Goal: Task Accomplishment & Management: Use online tool/utility

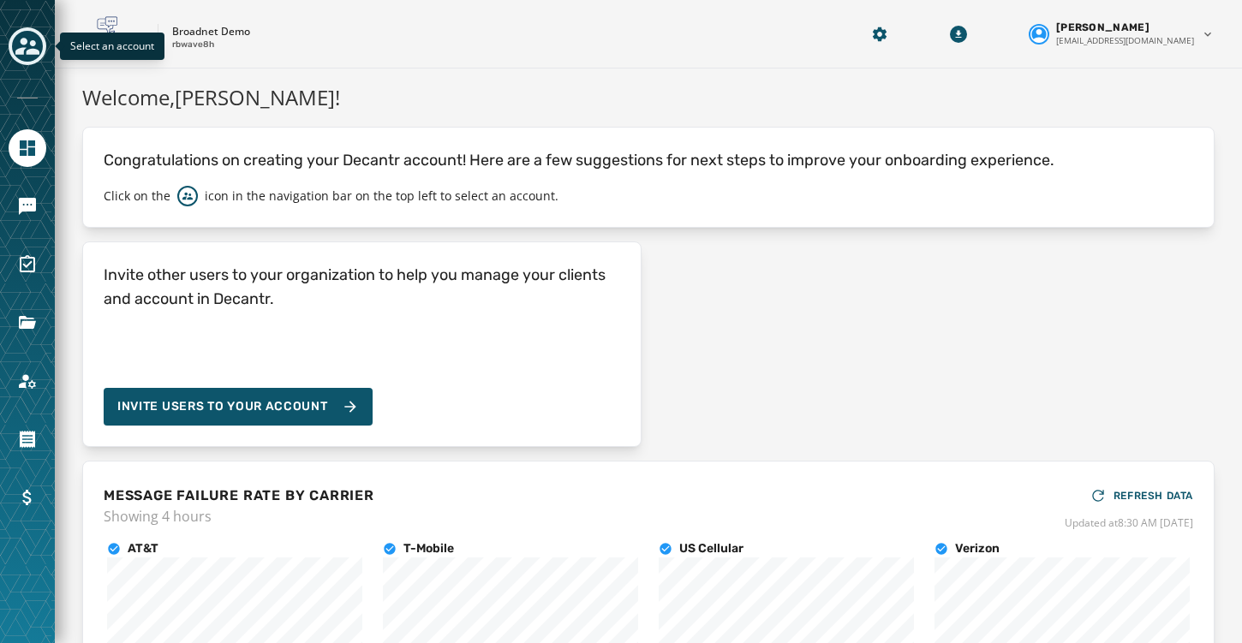
click at [26, 45] on icon "Toggle account select drawer" at bounding box center [27, 46] width 24 height 24
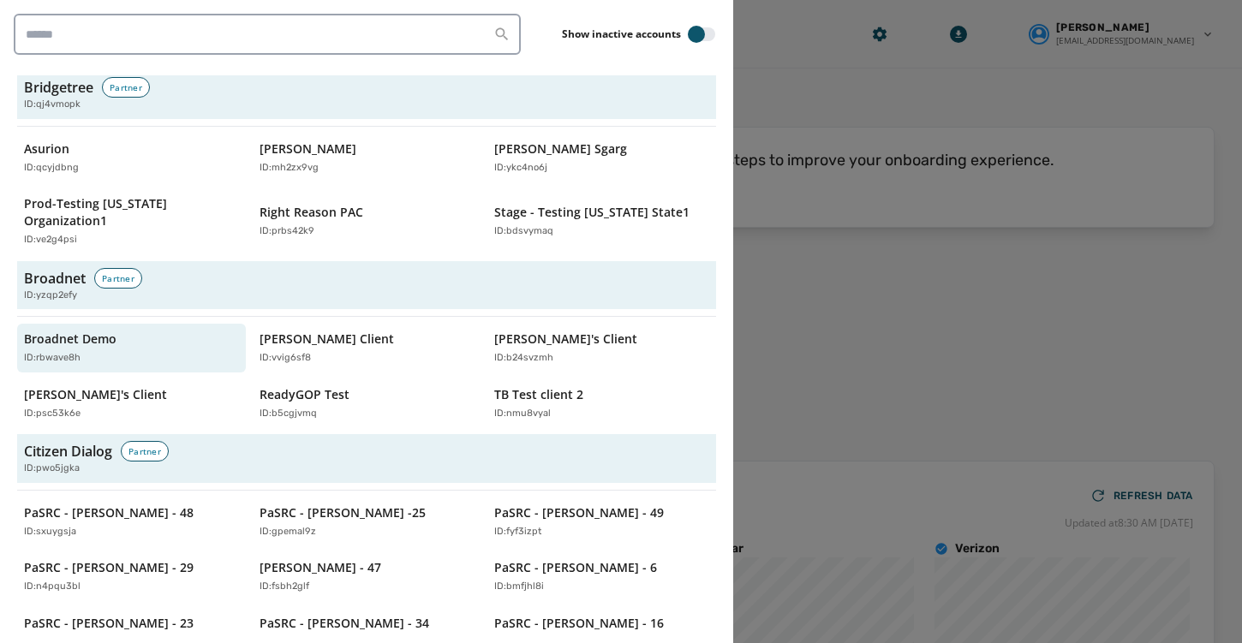
scroll to position [703, 0]
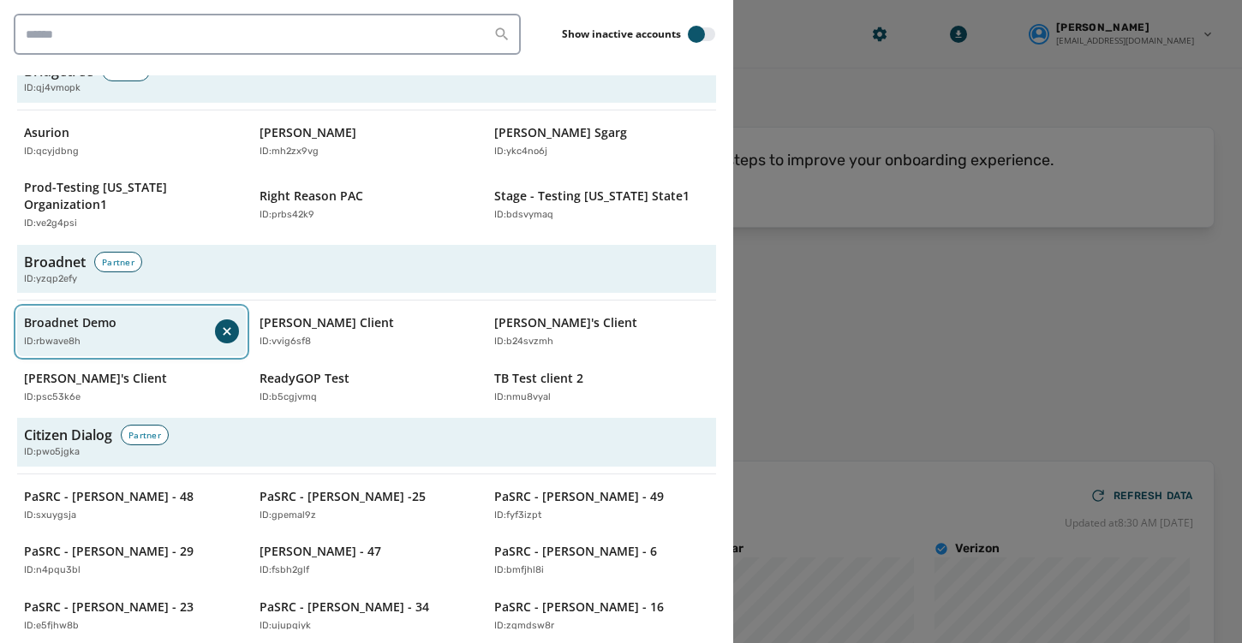
click at [71, 314] on p "Broadnet Demo" at bounding box center [70, 322] width 93 height 17
click at [128, 314] on div "Broadnet Demo ID: rbwave8h" at bounding box center [123, 331] width 198 height 35
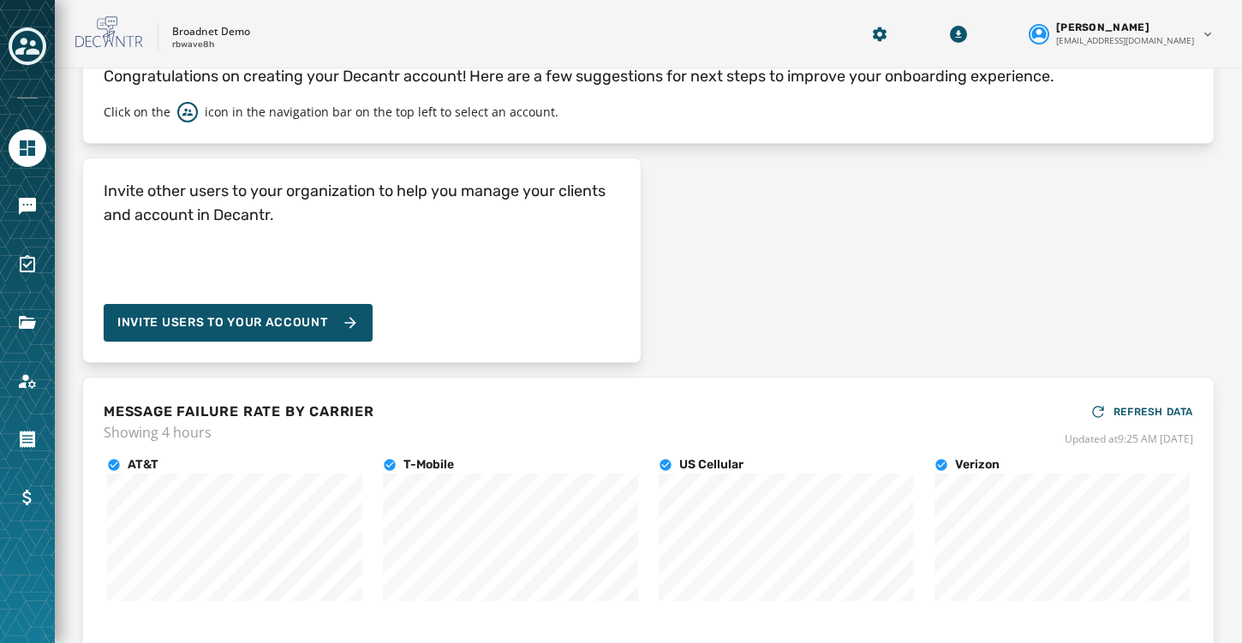
scroll to position [0, 0]
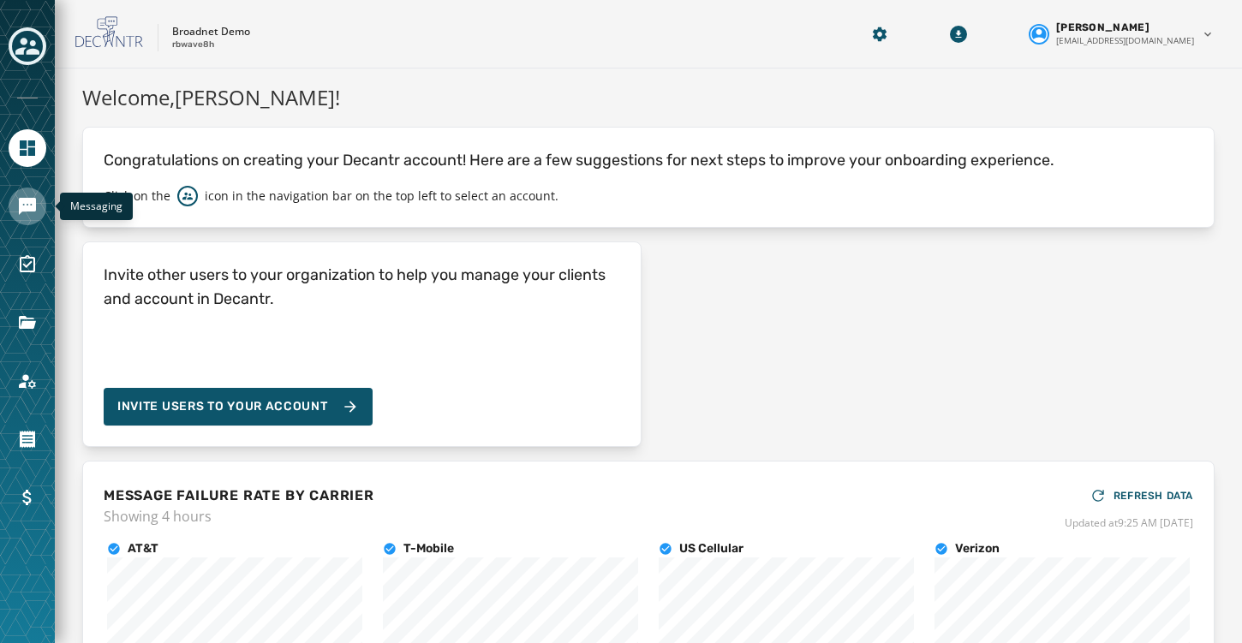
click at [28, 205] on icon "Navigate to Messaging" at bounding box center [27, 206] width 17 height 17
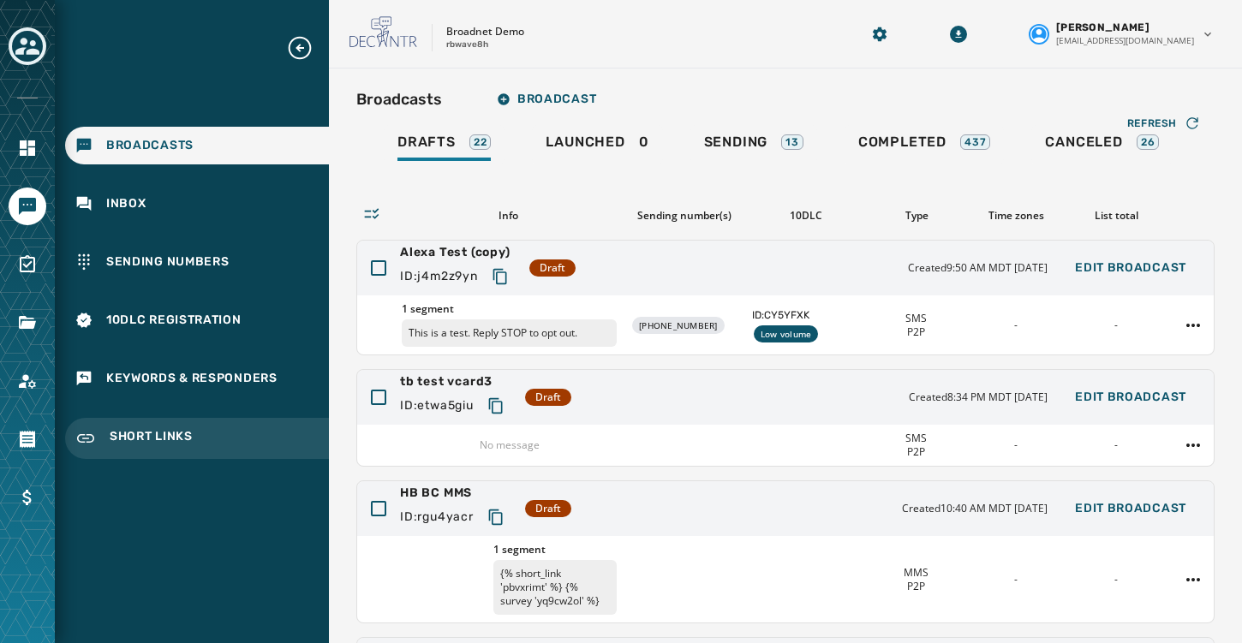
click at [150, 438] on span "Short Links" at bounding box center [151, 438] width 83 height 21
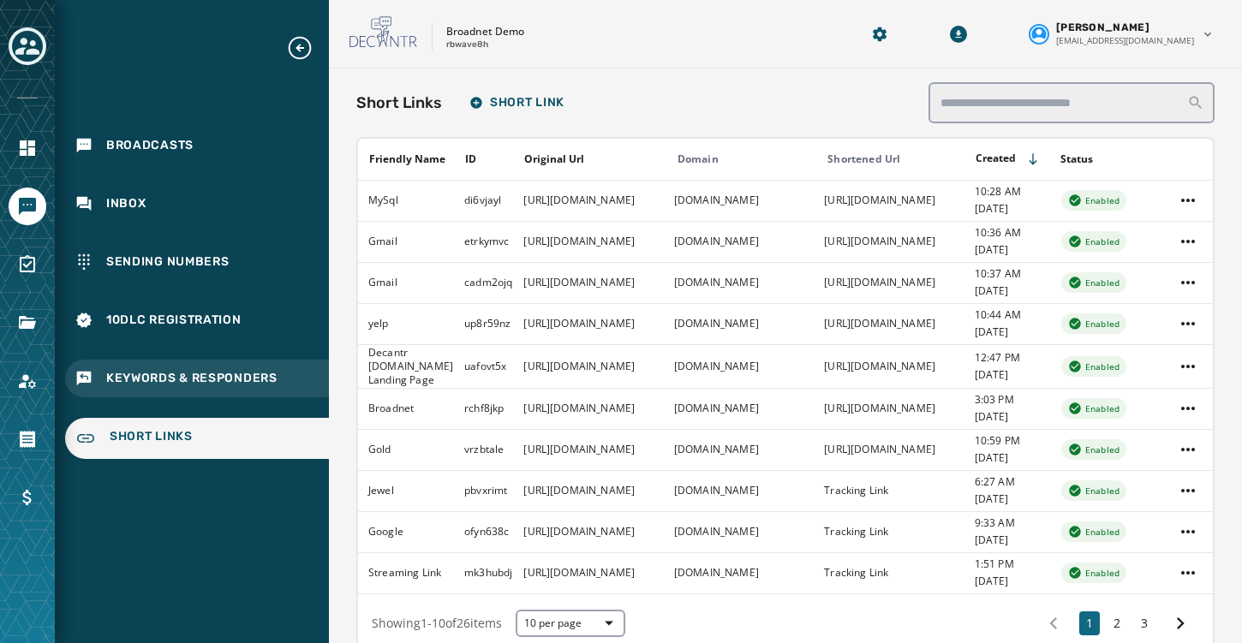
click at [148, 374] on span "Keywords & Responders" at bounding box center [191, 378] width 171 height 17
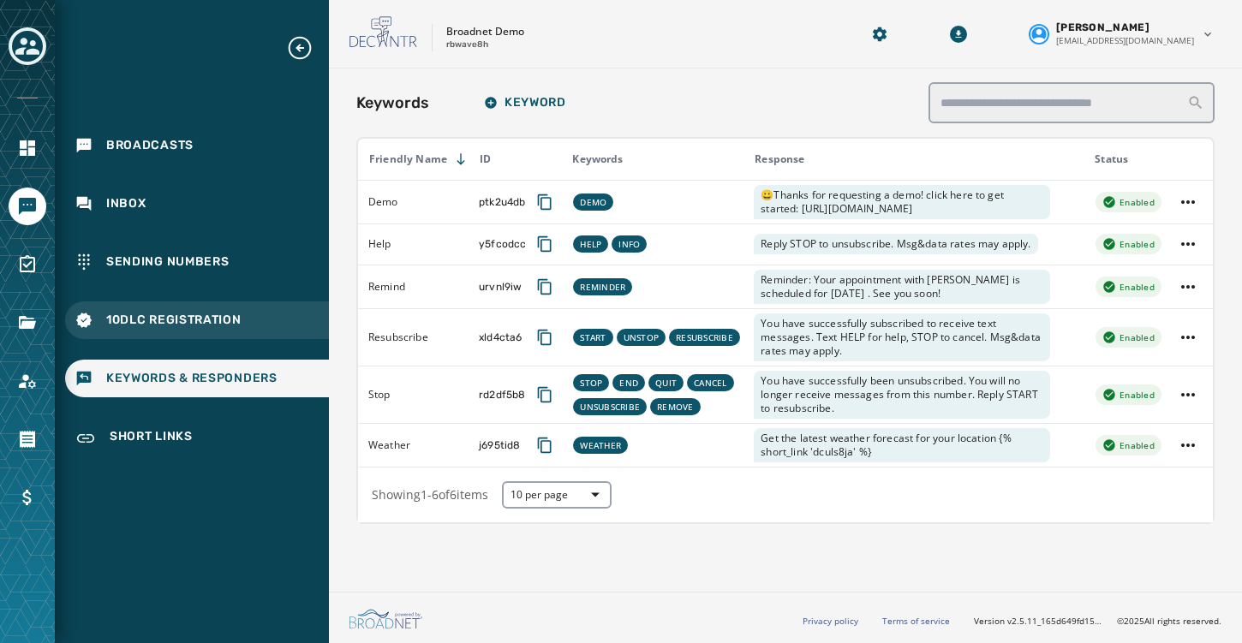
click at [143, 314] on span "10DLC Registration" at bounding box center [173, 320] width 135 height 17
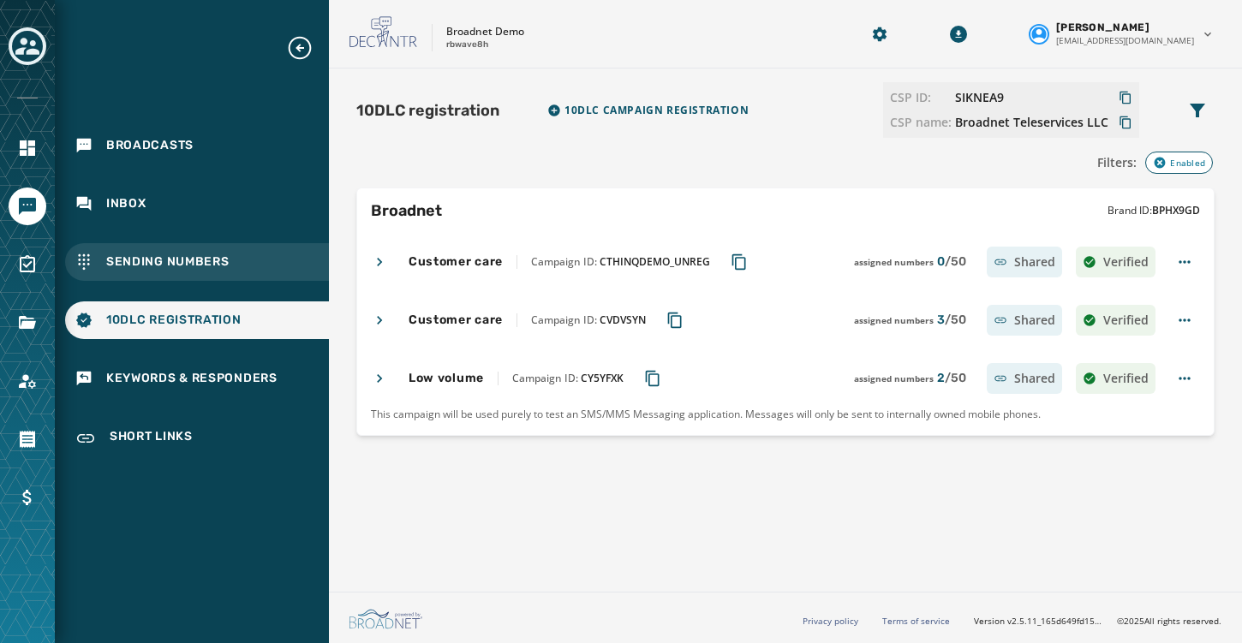
click at [143, 253] on div "Sending Numbers" at bounding box center [197, 262] width 264 height 38
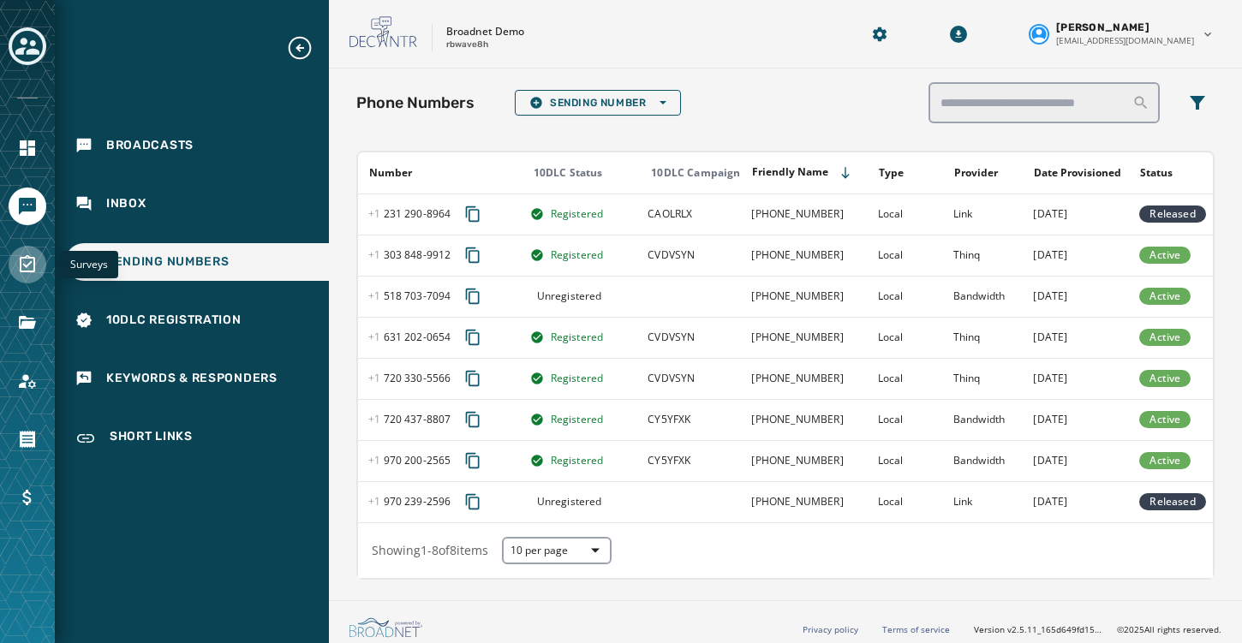
click at [21, 267] on icon "Navigate to Surveys" at bounding box center [27, 263] width 15 height 17
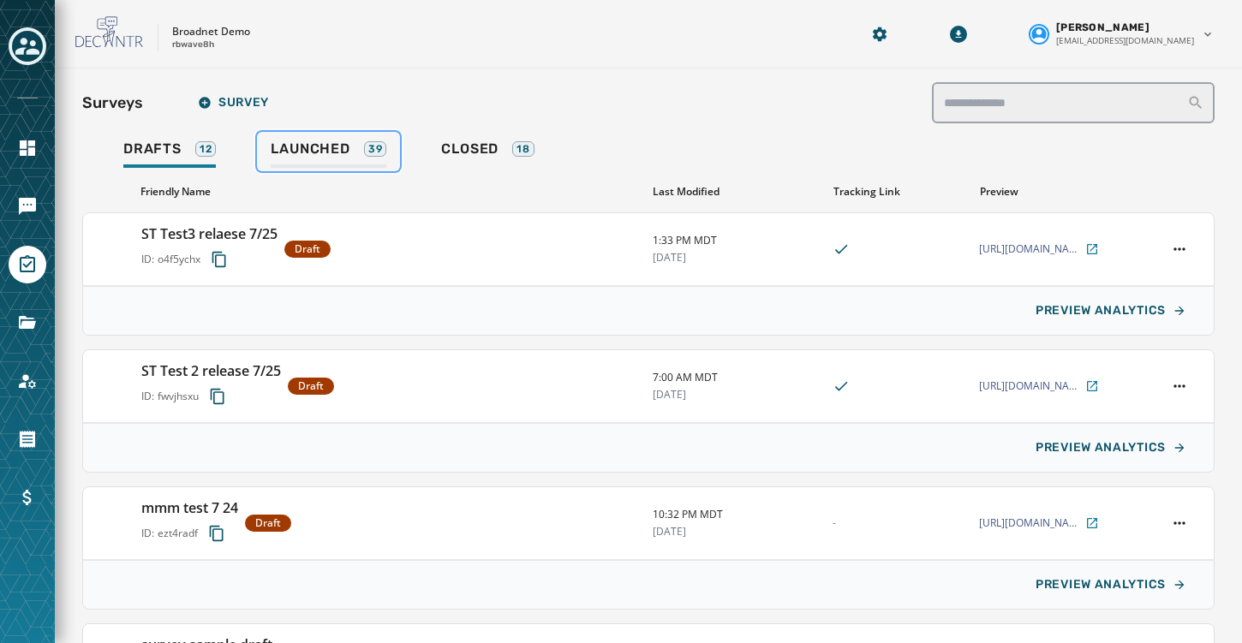
click at [327, 147] on span "Launched" at bounding box center [310, 148] width 79 height 17
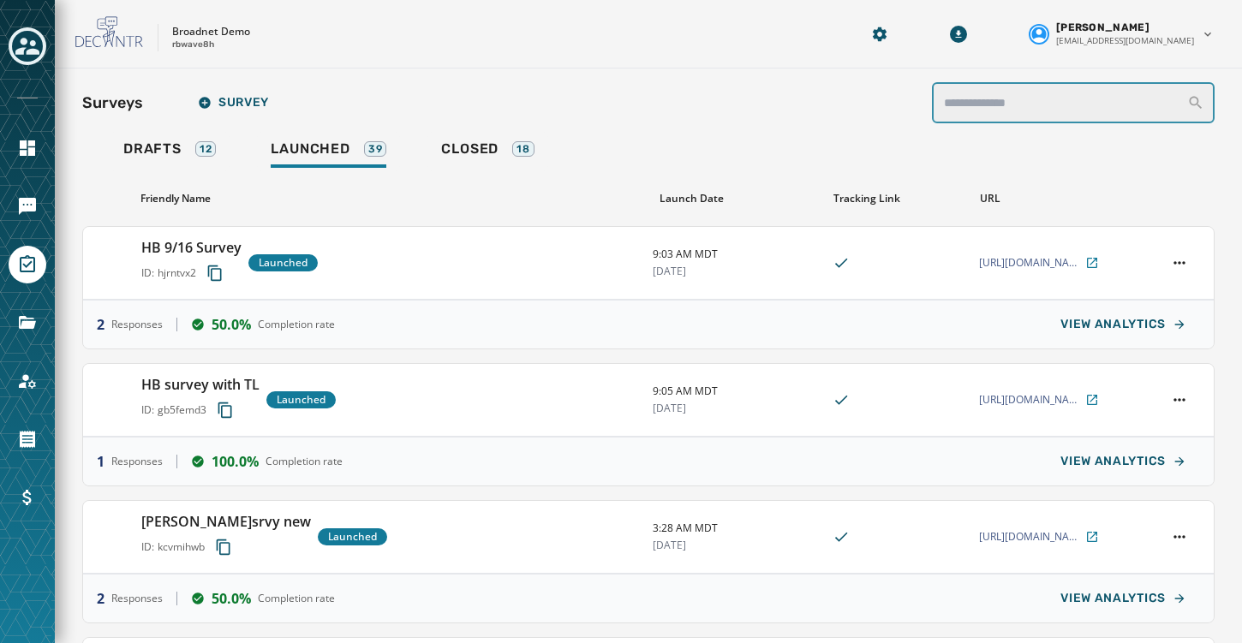
click at [1024, 101] on input "search" at bounding box center [1074, 102] width 284 height 41
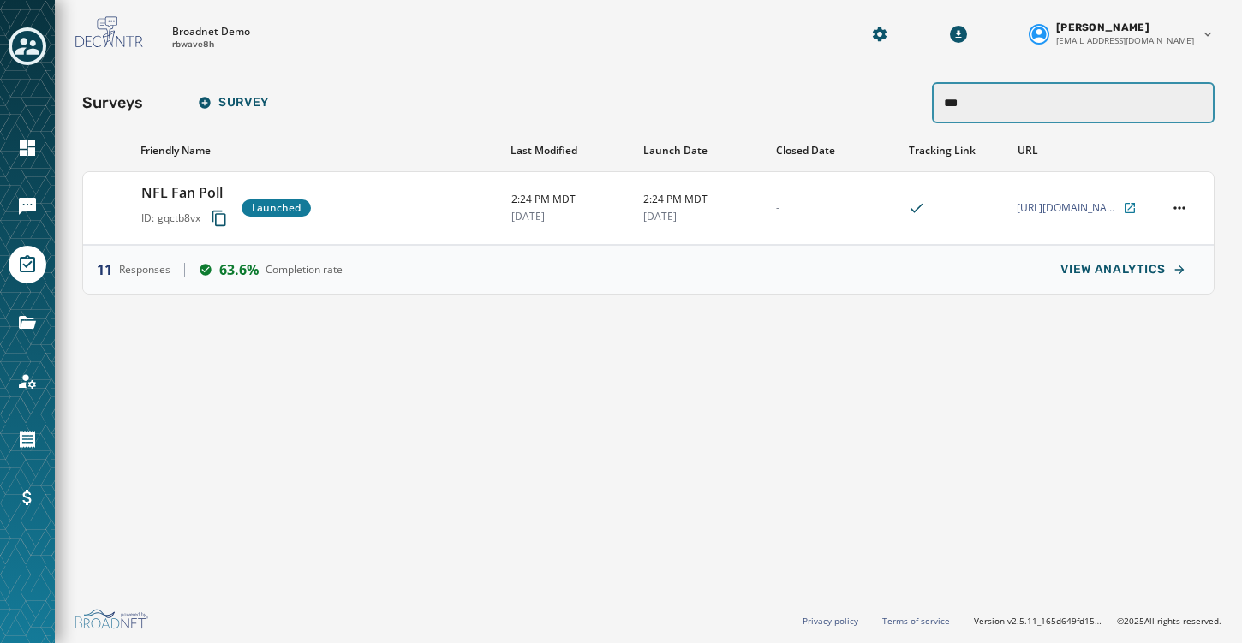
type input "***"
click at [24, 204] on icon "Navigate to Messaging" at bounding box center [27, 206] width 21 height 21
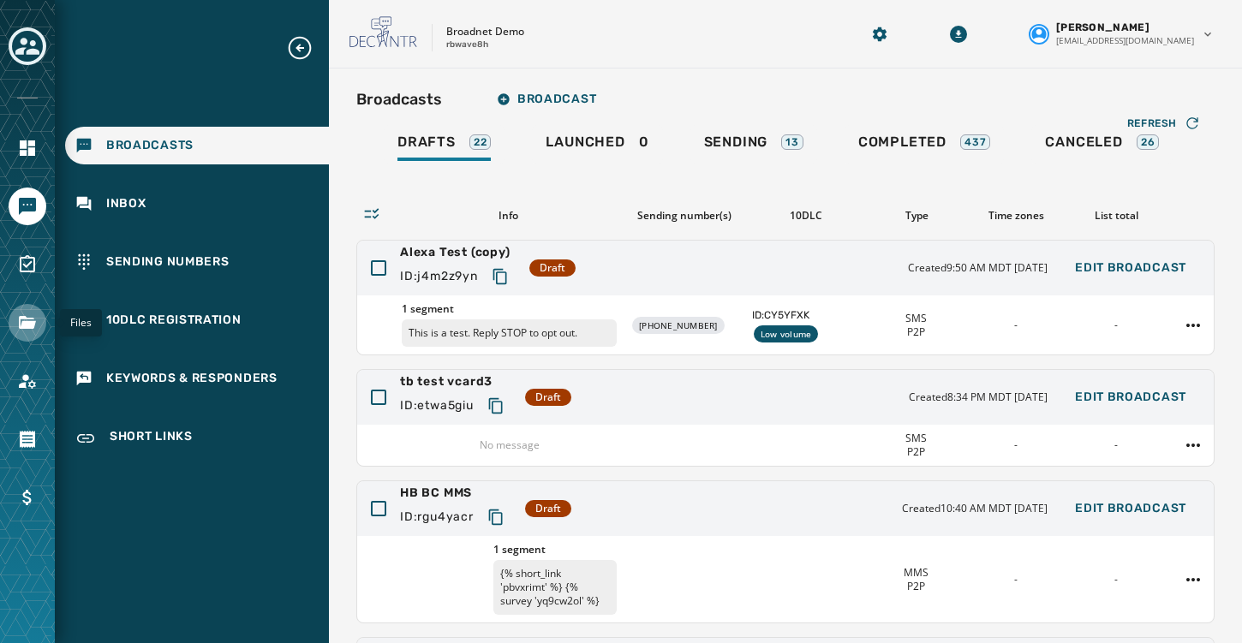
click at [24, 329] on icon "Navigate to Files" at bounding box center [27, 323] width 21 height 21
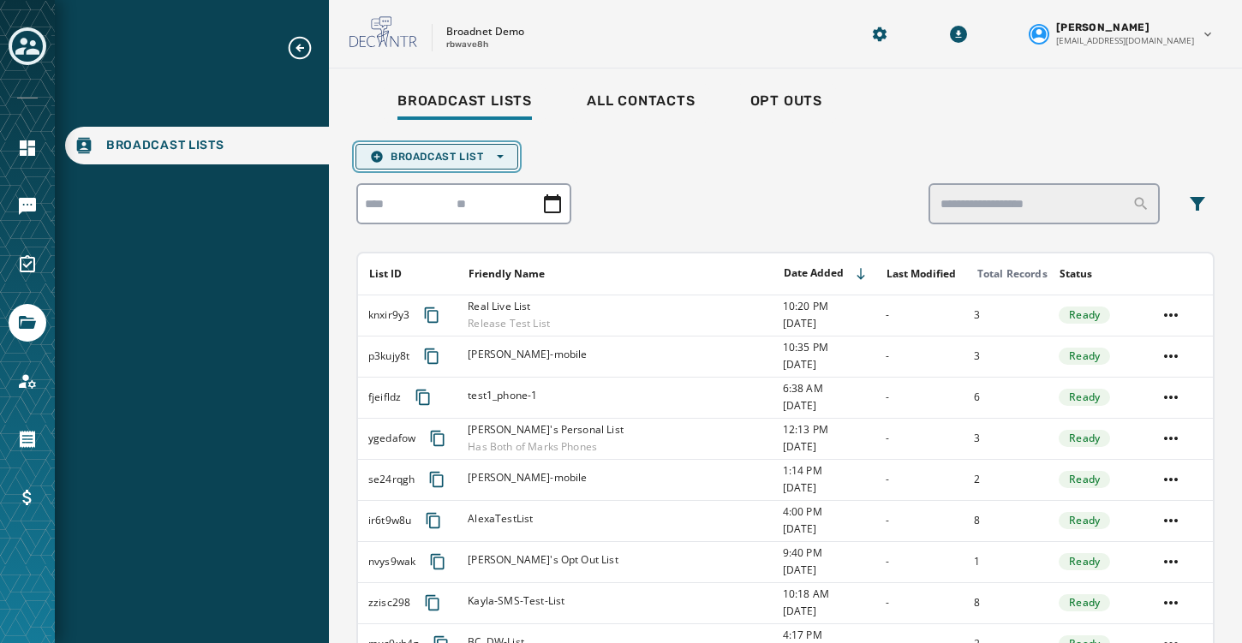
click at [507, 156] on button "Broadcast List Open options" at bounding box center [436, 157] width 163 height 26
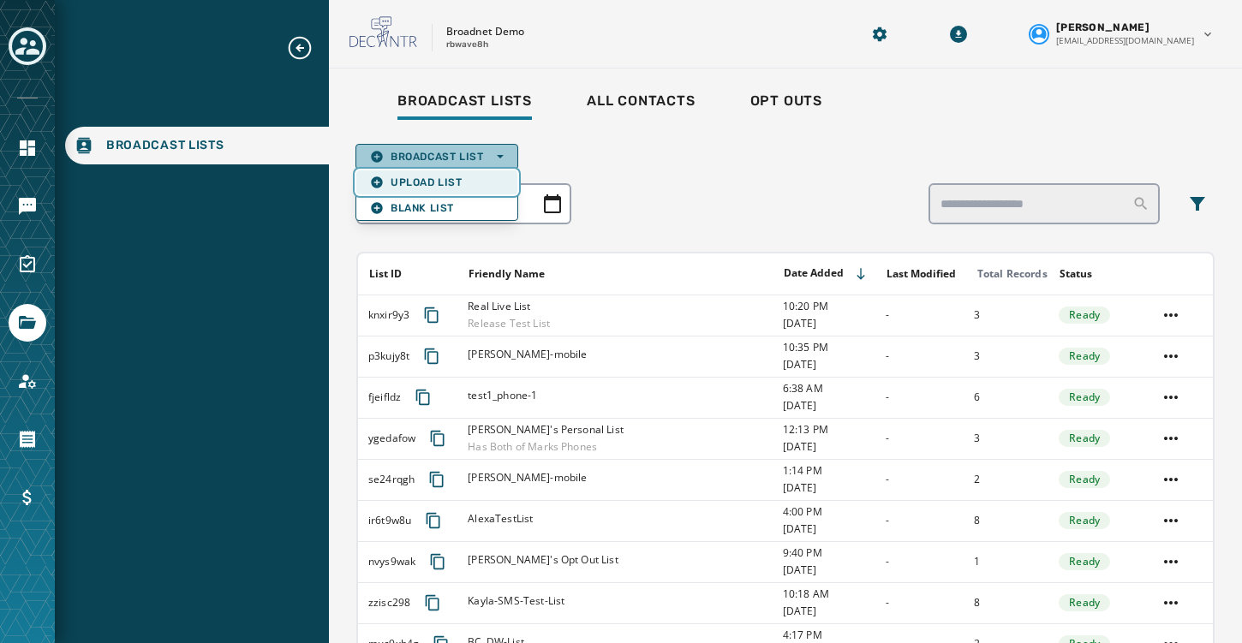
click at [455, 178] on span "Upload List" at bounding box center [437, 183] width 134 height 14
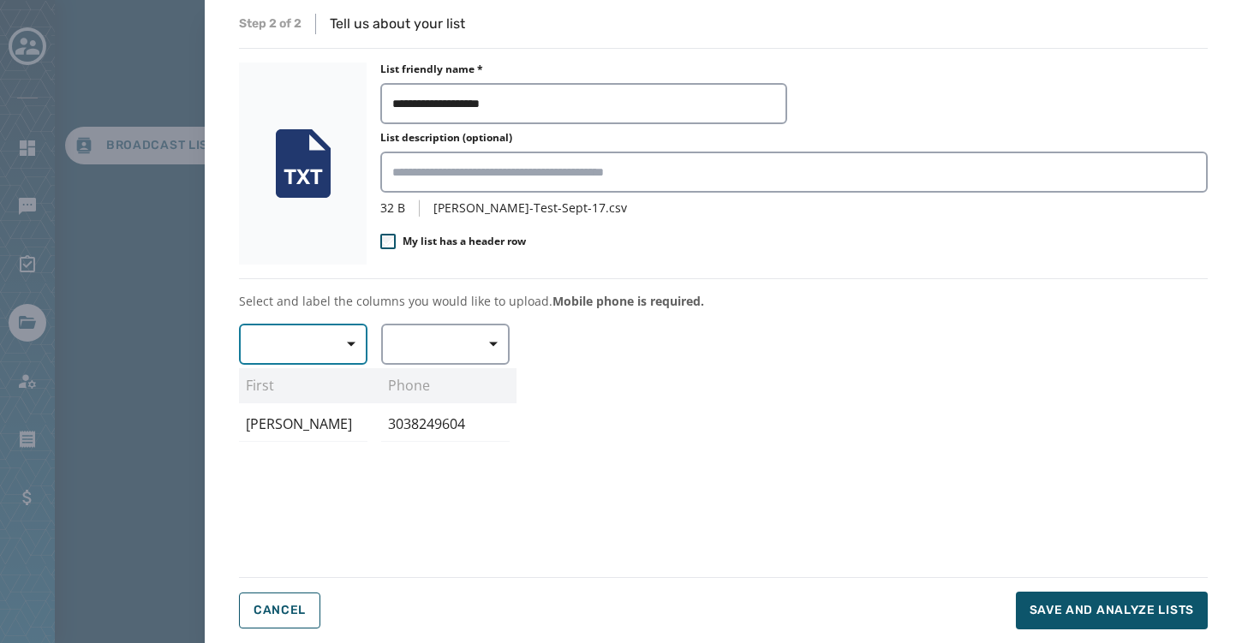
click at [347, 348] on icon "button" at bounding box center [351, 344] width 9 height 9
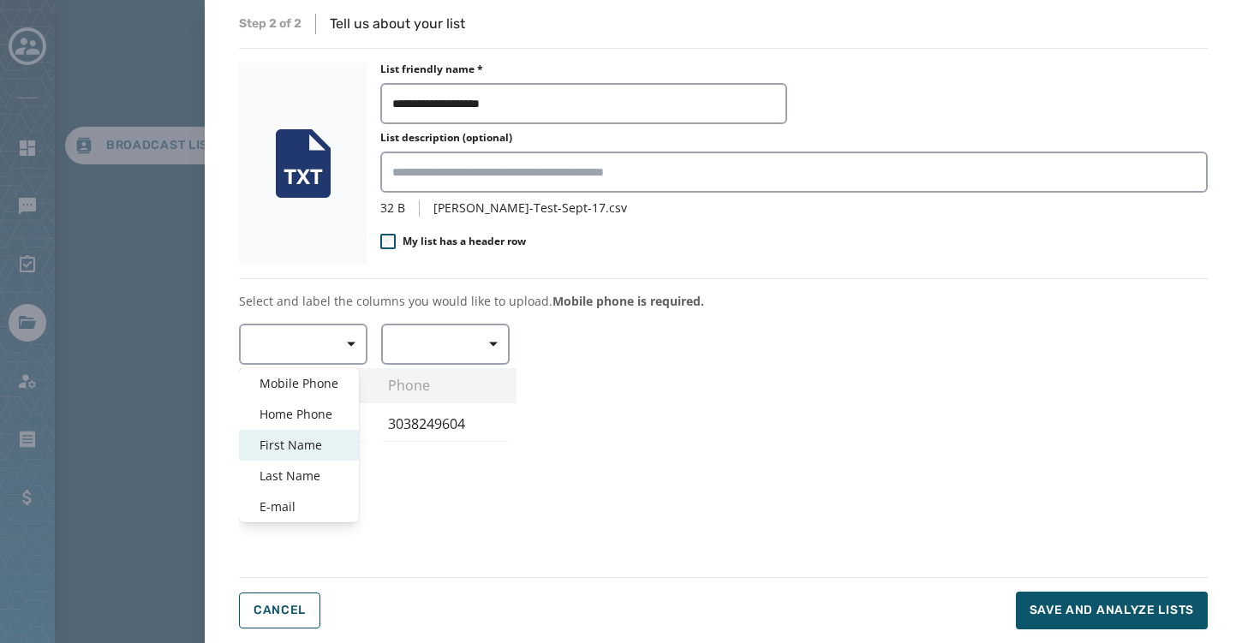
click at [292, 446] on span "First Name" at bounding box center [299, 445] width 79 height 17
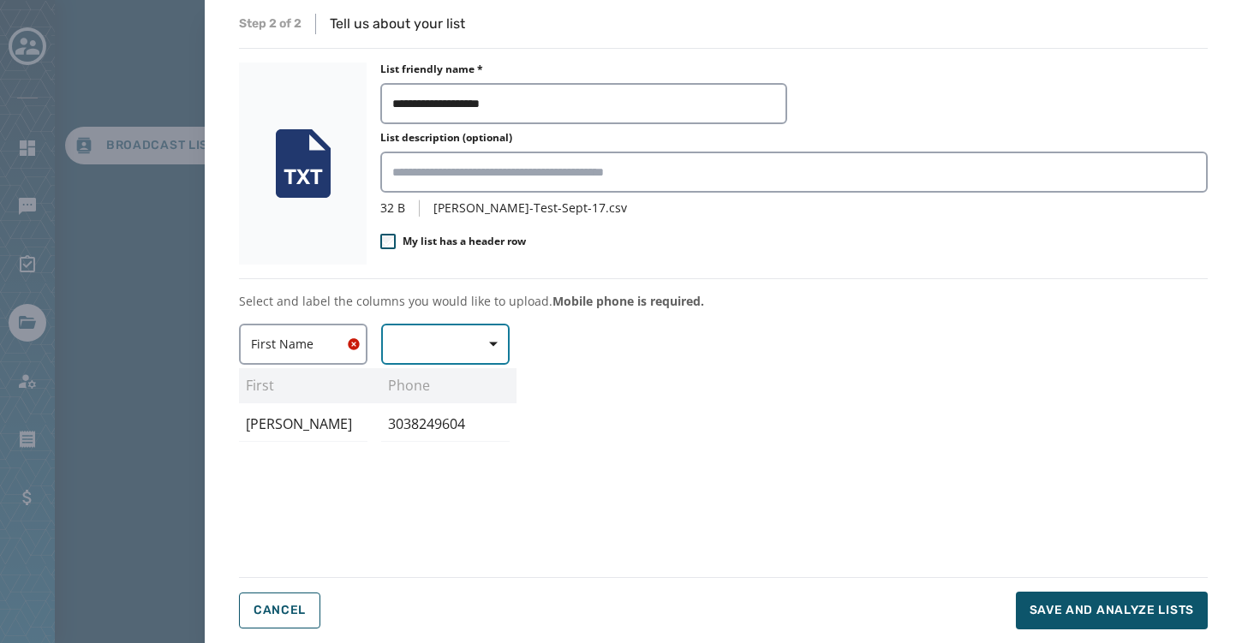
click at [497, 344] on icon "button" at bounding box center [493, 344] width 9 height 9
click at [433, 391] on span "Mobile Phone" at bounding box center [441, 383] width 79 height 17
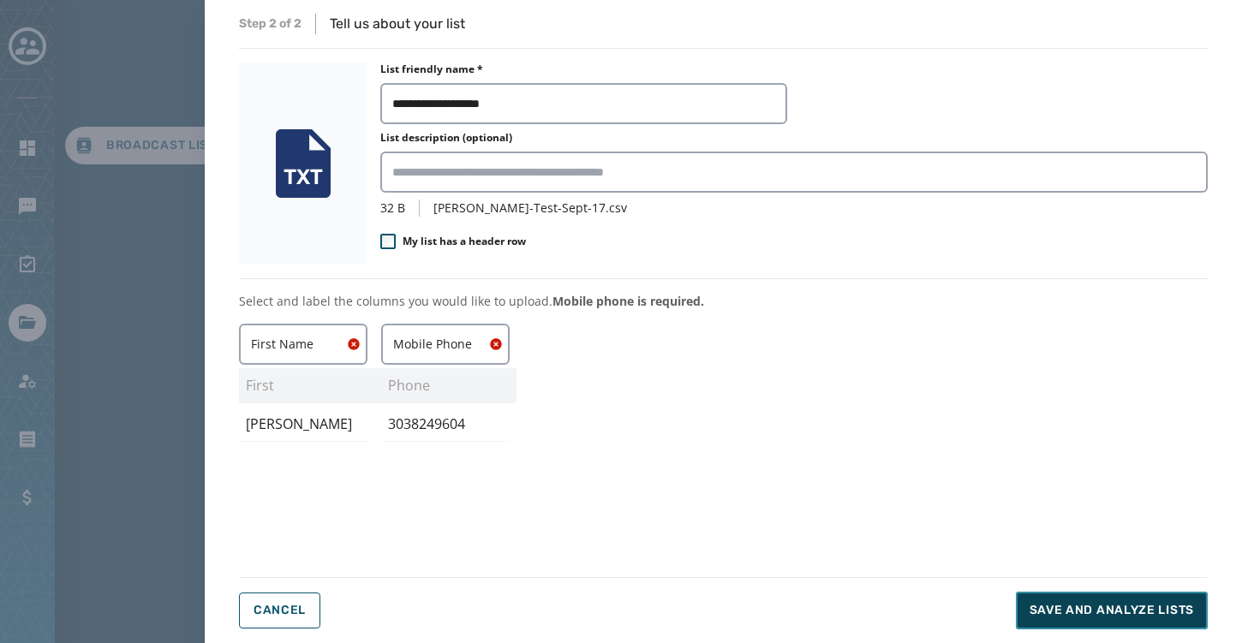
click at [1060, 612] on span "Save and analyze lists" at bounding box center [1112, 610] width 164 height 17
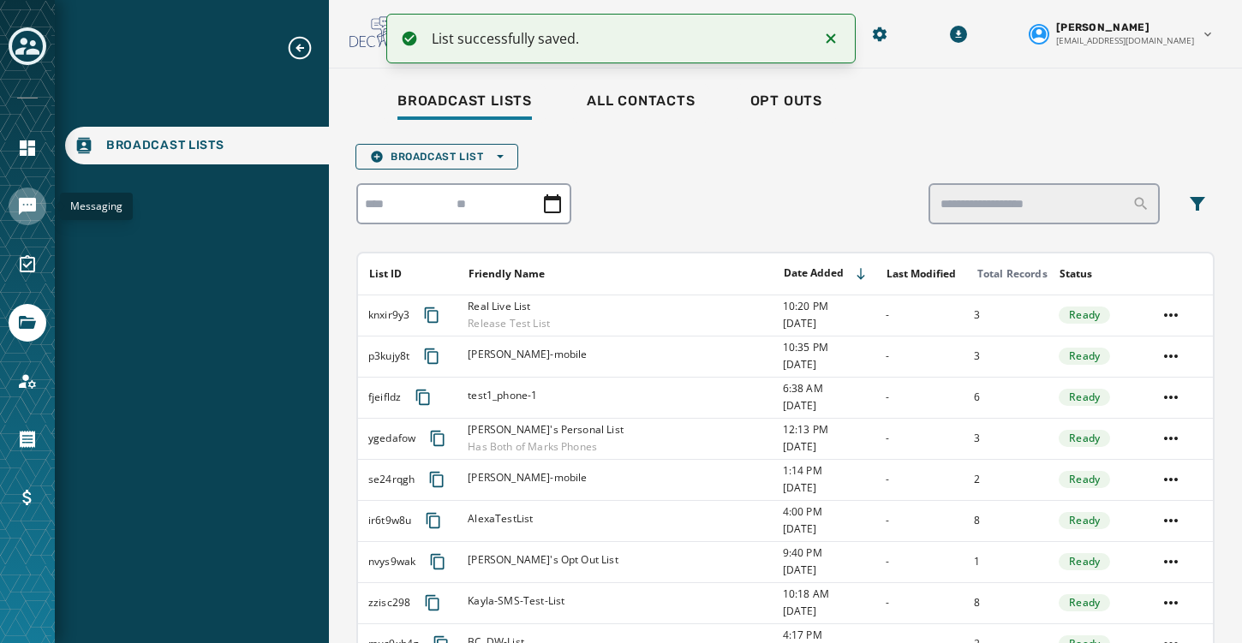
click at [25, 202] on icon "Navigate to Messaging" at bounding box center [27, 206] width 17 height 17
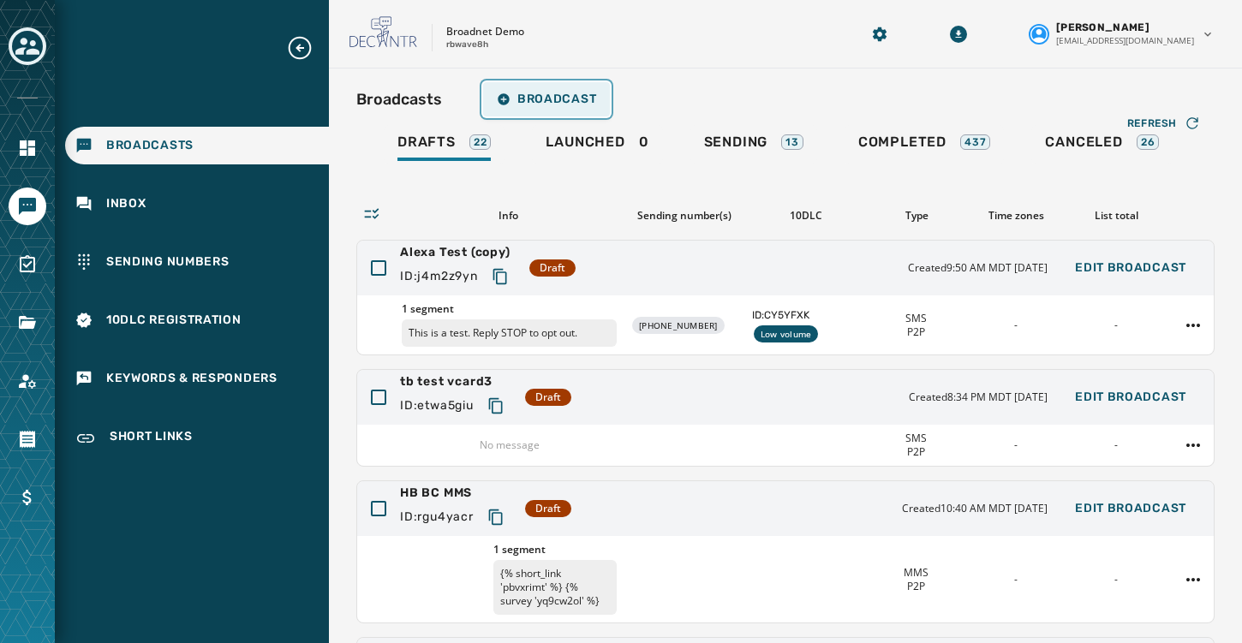
click at [520, 96] on span "Broadcast" at bounding box center [546, 100] width 99 height 14
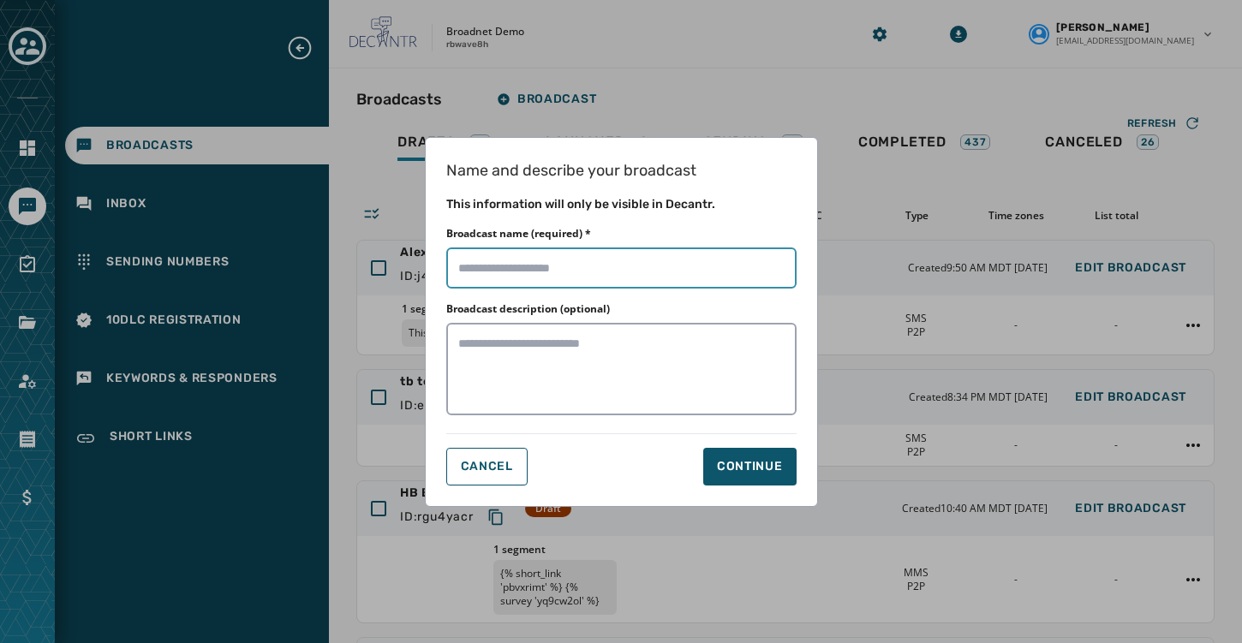
click at [577, 276] on input "Broadcast name (required) *" at bounding box center [621, 268] width 350 height 41
type input "*"
type input "**********"
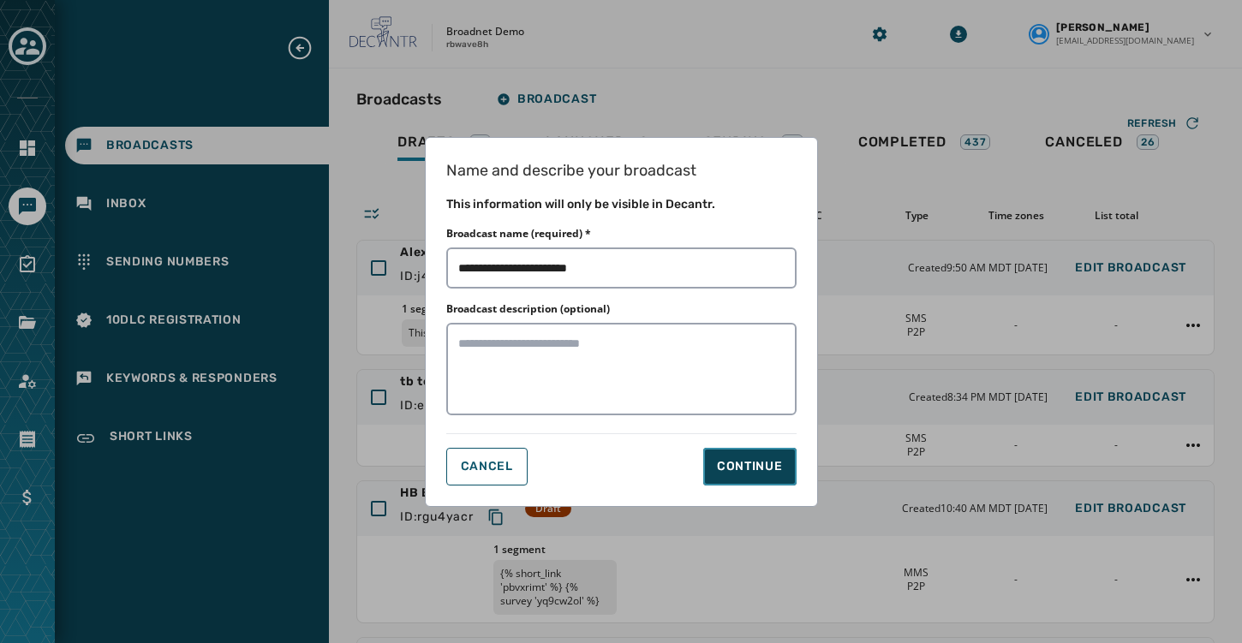
click at [765, 476] on button "Continue" at bounding box center [749, 467] width 93 height 38
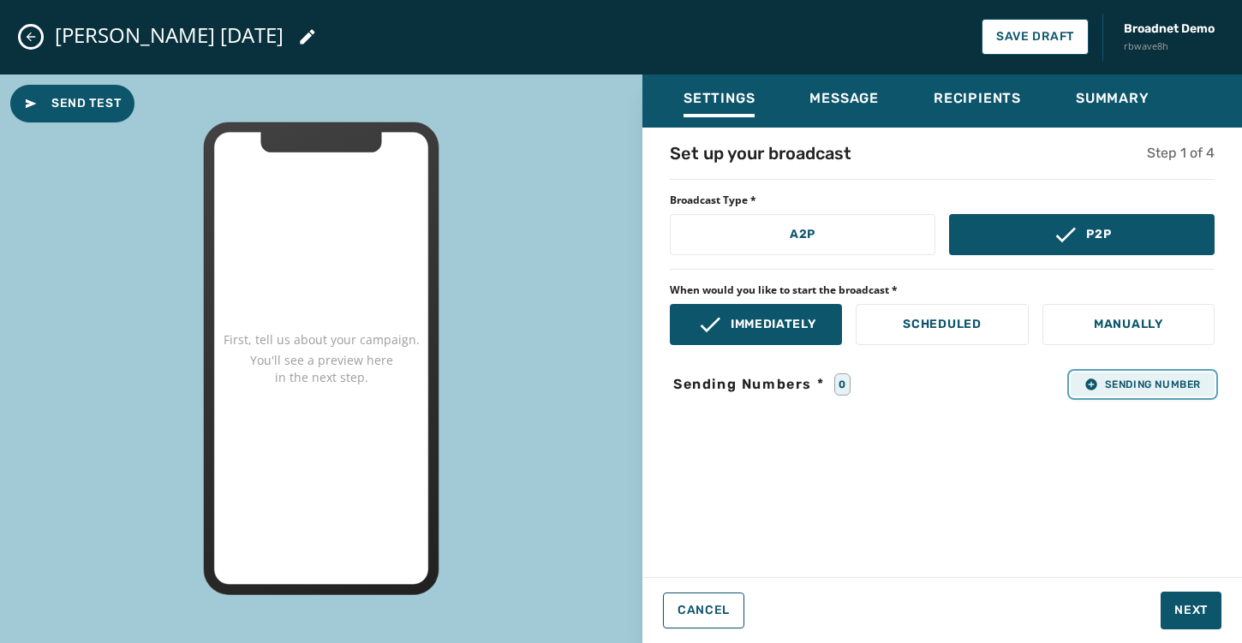
click at [1156, 378] on span "Sending Number" at bounding box center [1142, 385] width 116 height 14
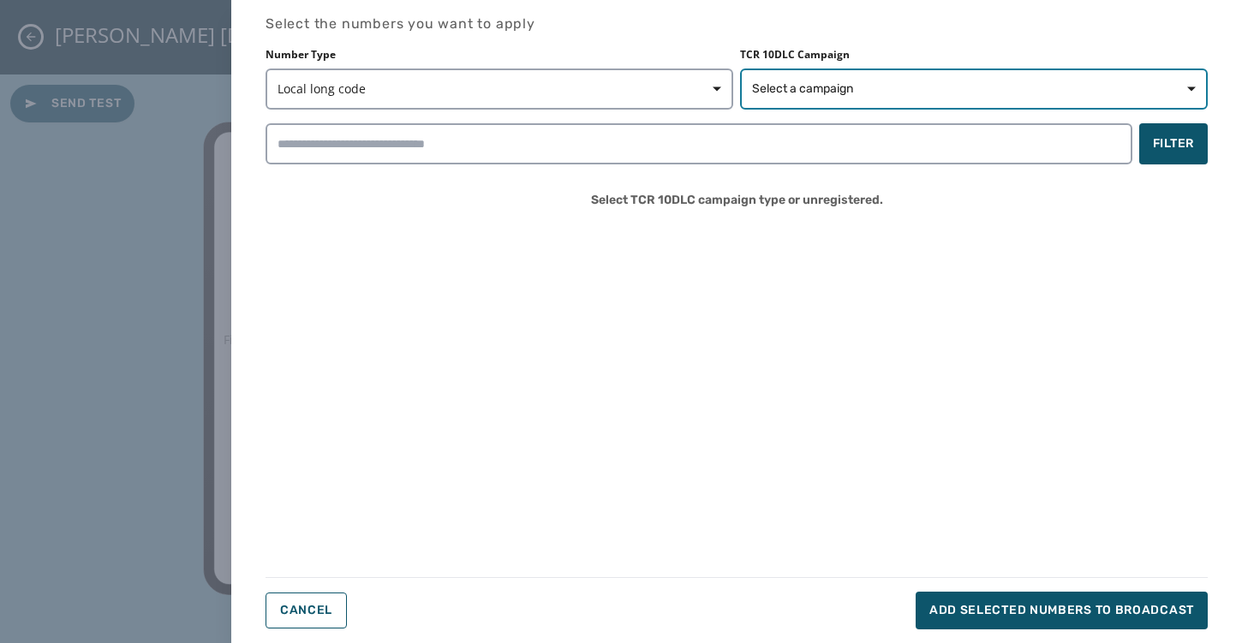
click at [1023, 85] on span "Select a campaign" at bounding box center [974, 89] width 444 height 17
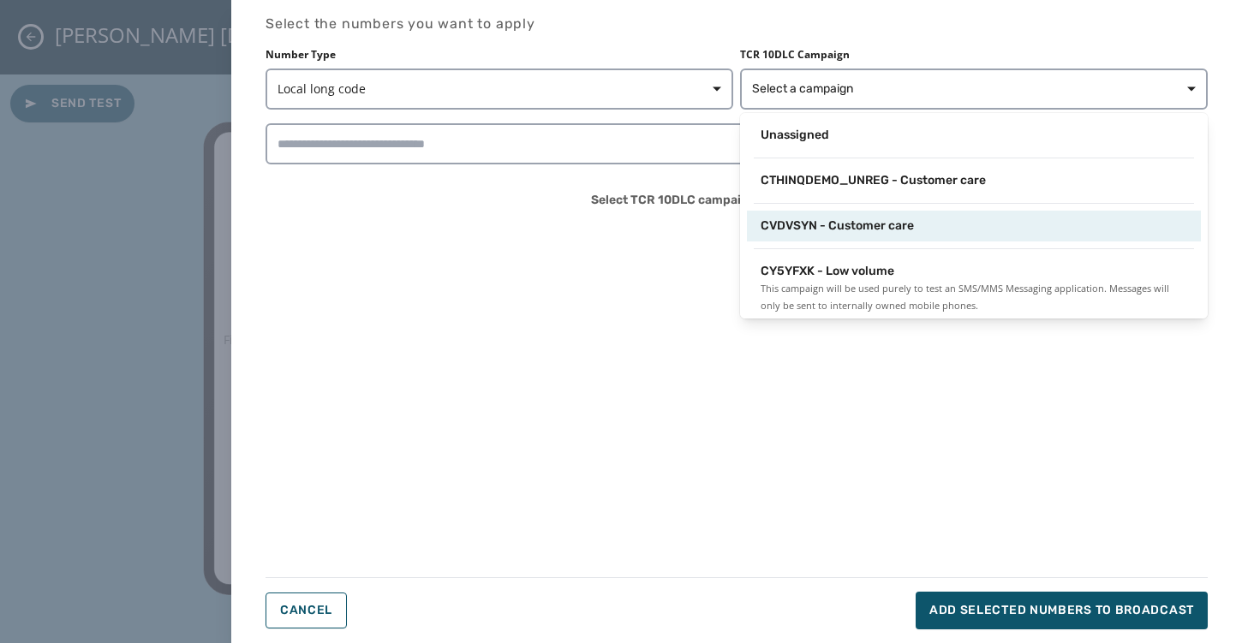
click at [878, 227] on span "CVDVSYN - Customer care" at bounding box center [837, 226] width 153 height 17
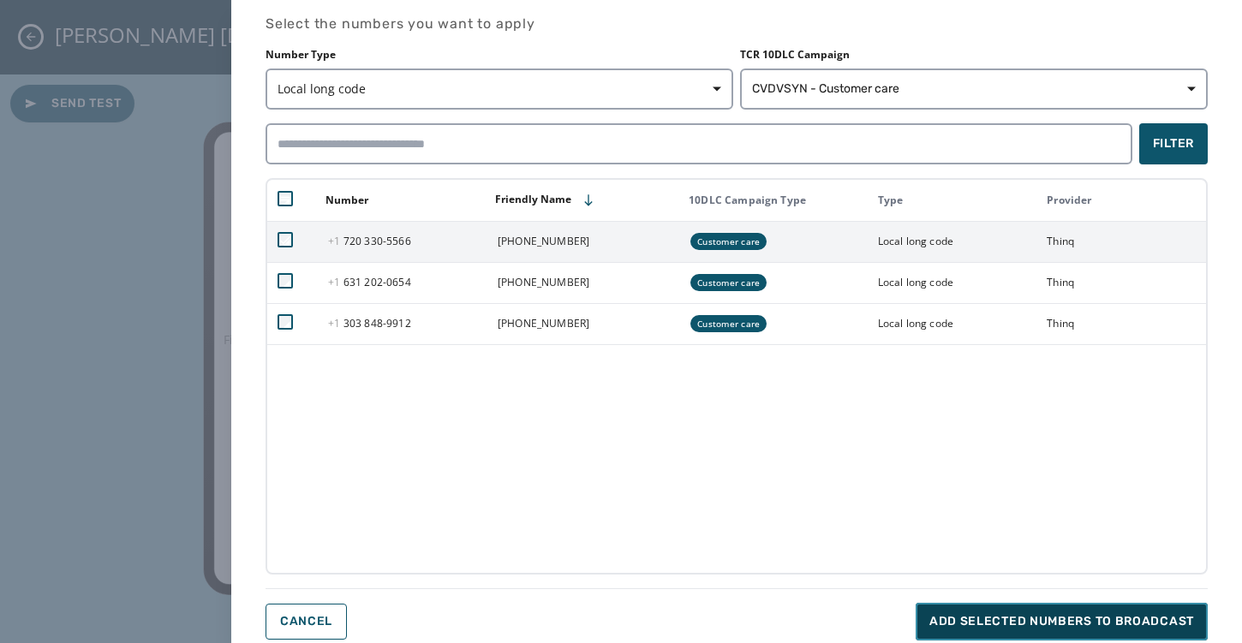
click at [1008, 624] on span "Add selected numbers to broadcast" at bounding box center [1061, 621] width 265 height 17
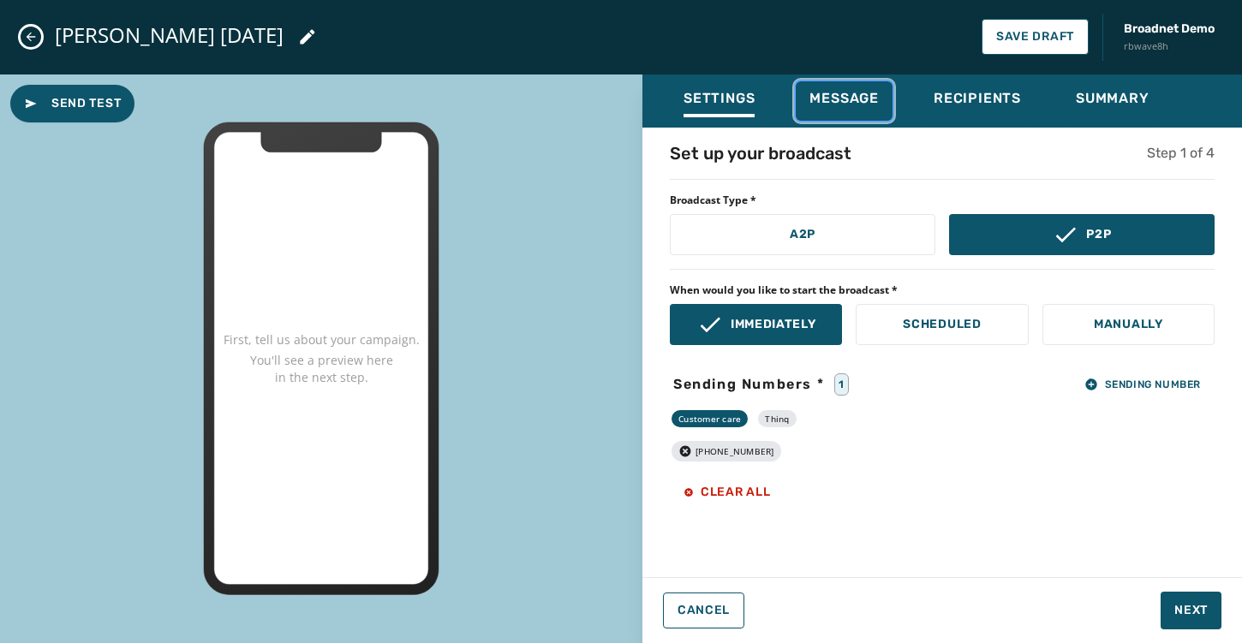
click at [853, 90] on span "Message" at bounding box center [843, 98] width 69 height 17
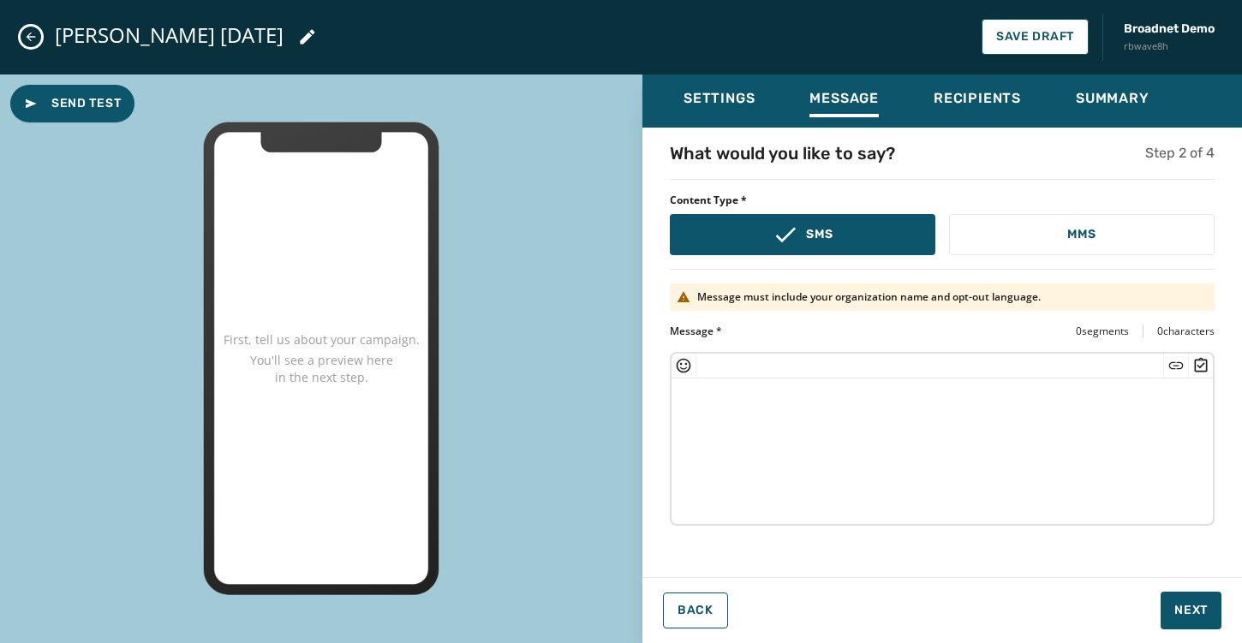
click at [768, 409] on textarea at bounding box center [942, 449] width 541 height 140
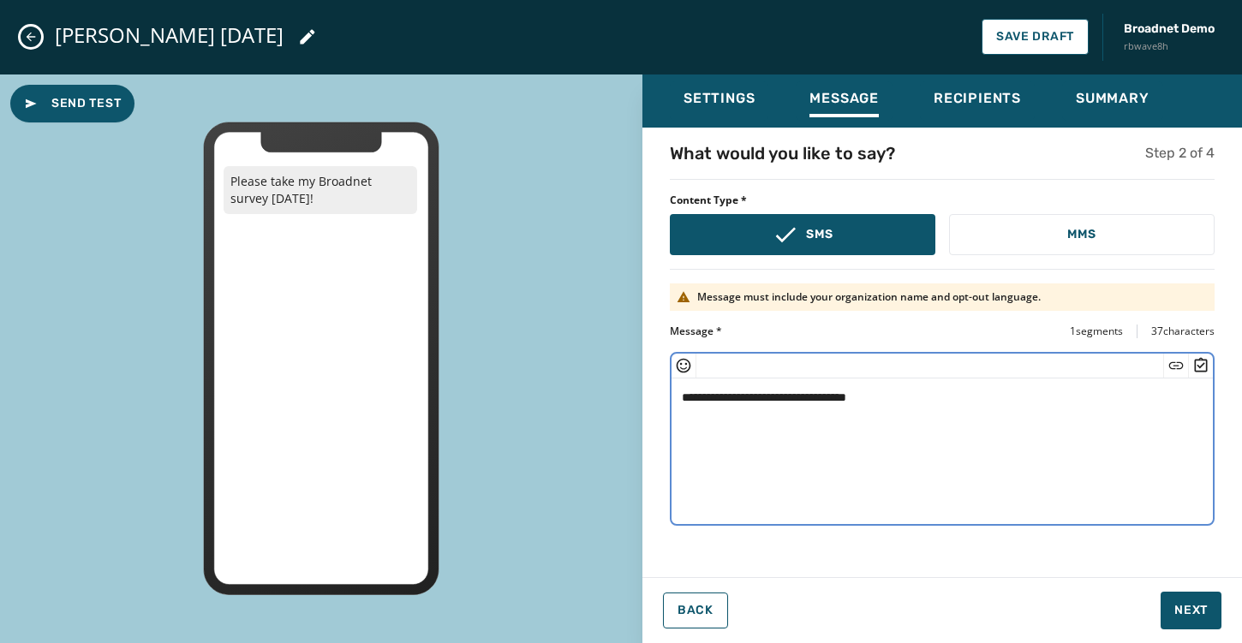
click at [1204, 363] on icon "Insert Survey" at bounding box center [1200, 365] width 17 height 17
type textarea "**********"
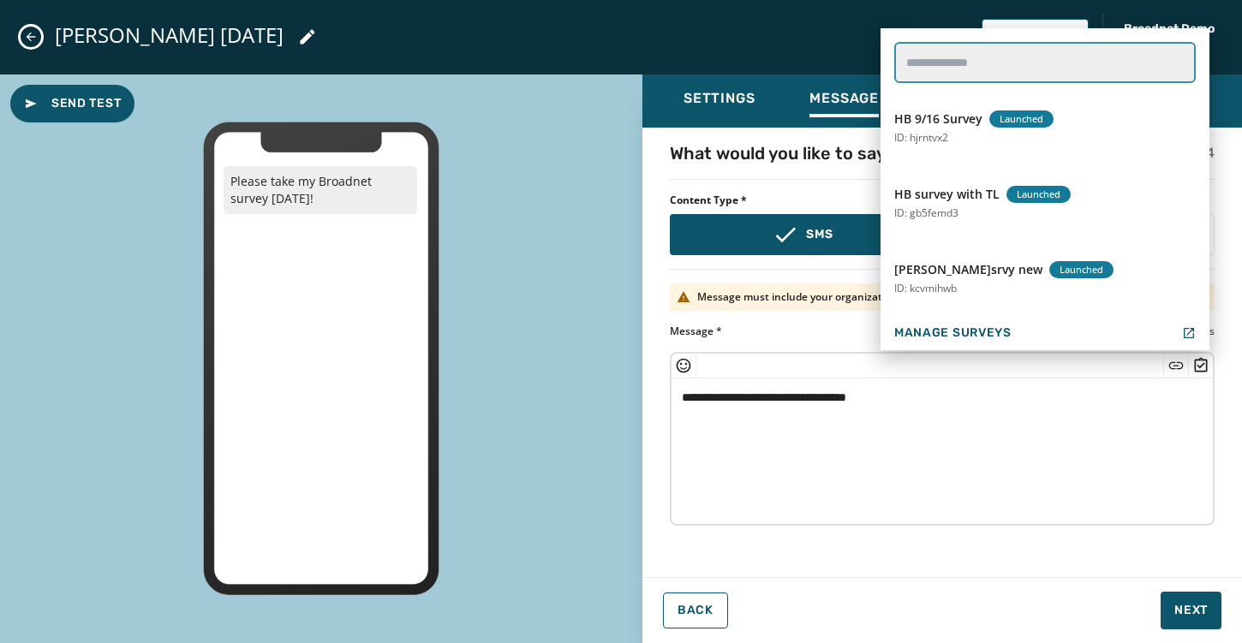
click at [976, 70] on input "text" at bounding box center [1045, 62] width 302 height 41
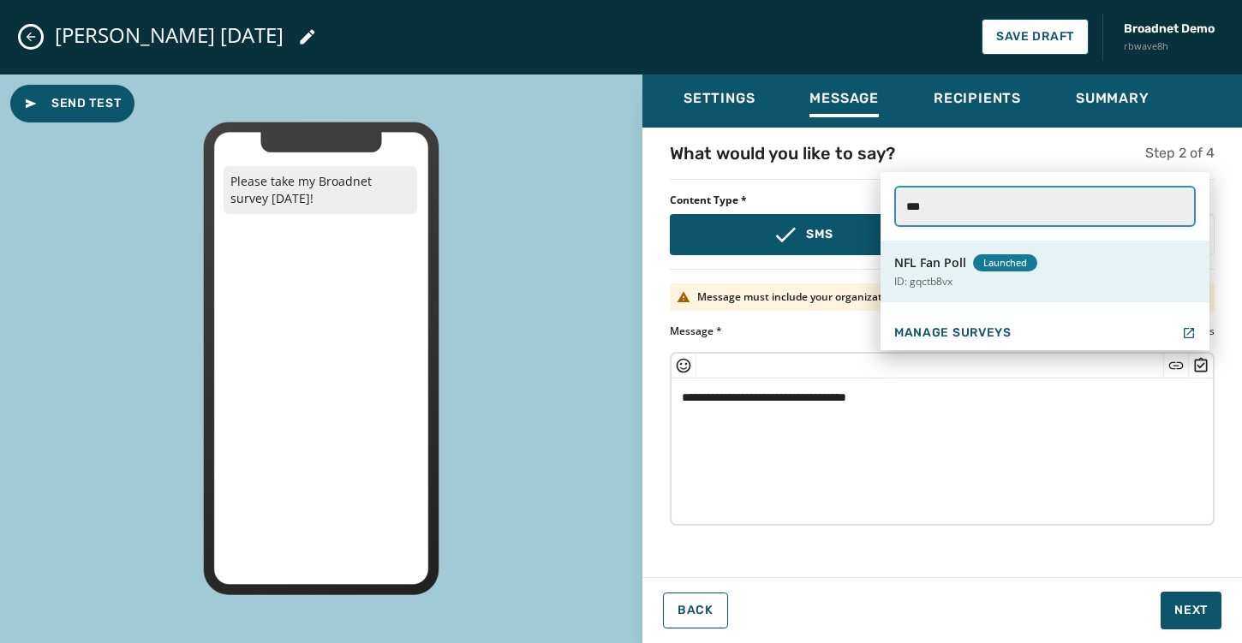
type input "***"
click at [929, 254] on span "NFL Fan Poll" at bounding box center [930, 262] width 72 height 17
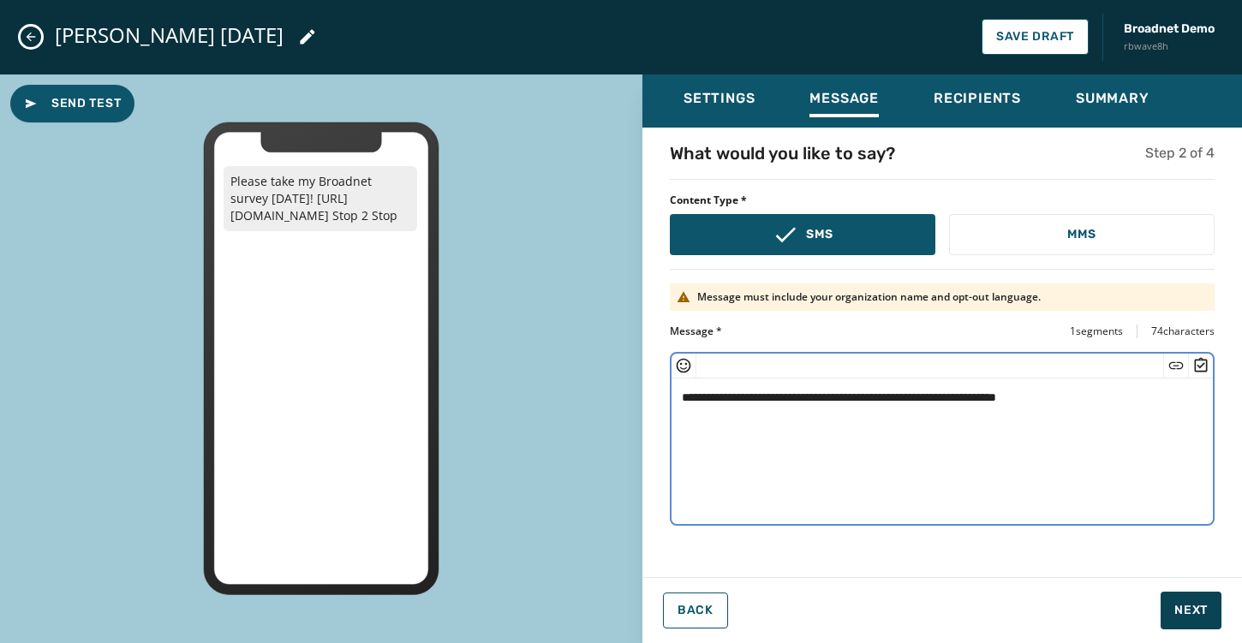
type textarea "**********"
click at [1197, 612] on span "Next" at bounding box center [1190, 610] width 33 height 17
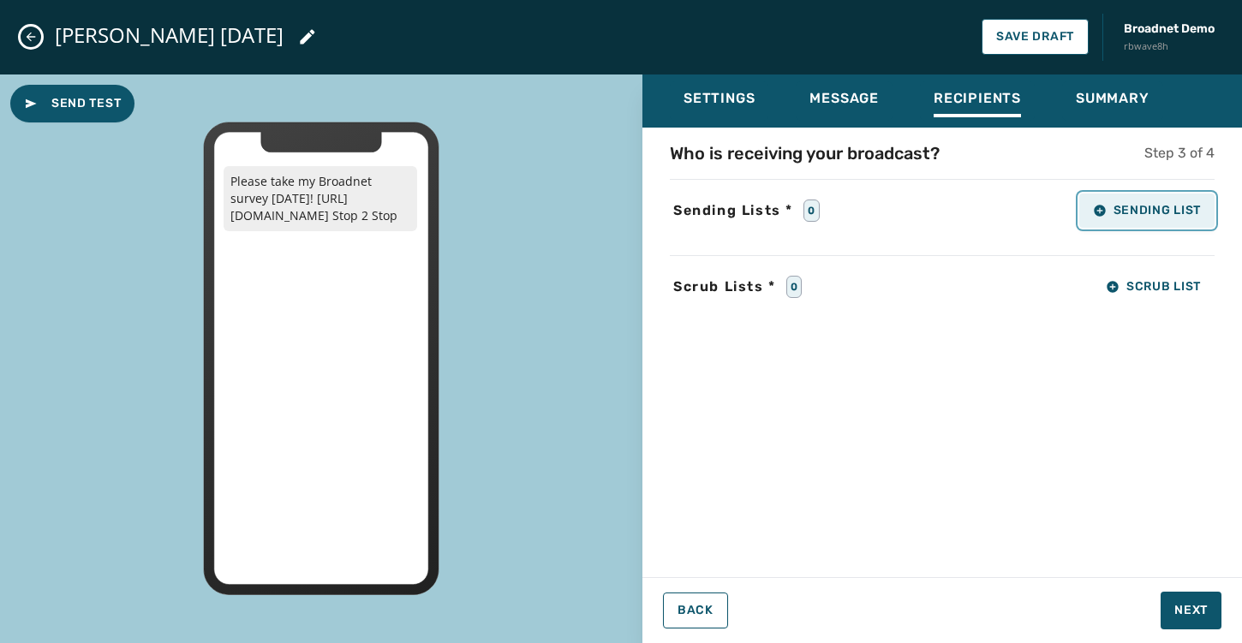
click at [1136, 205] on span "Sending List" at bounding box center [1147, 211] width 108 height 14
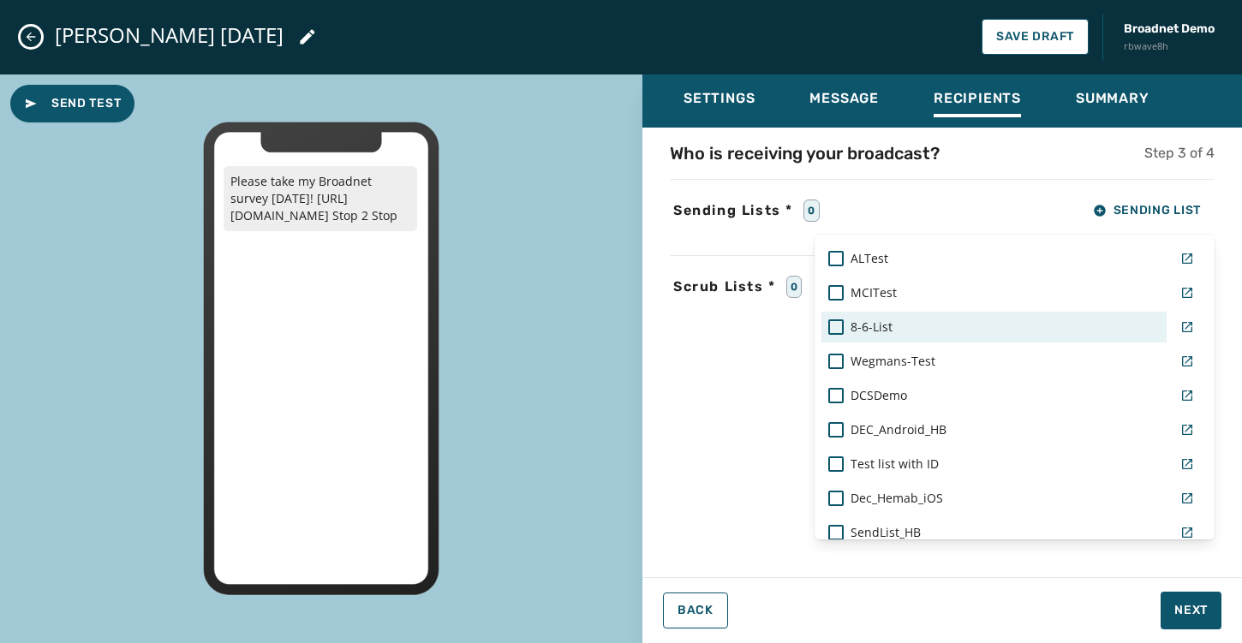
scroll to position [1334, 0]
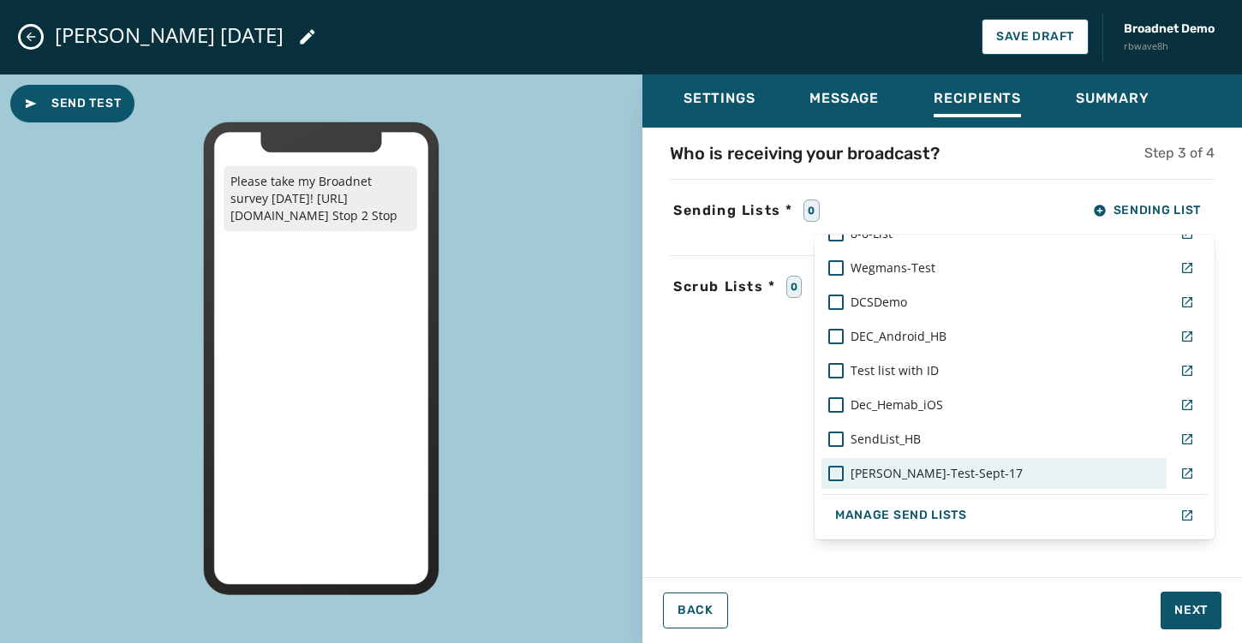
click at [941, 480] on span "[PERSON_NAME]-Test-Sept-17" at bounding box center [937, 473] width 172 height 17
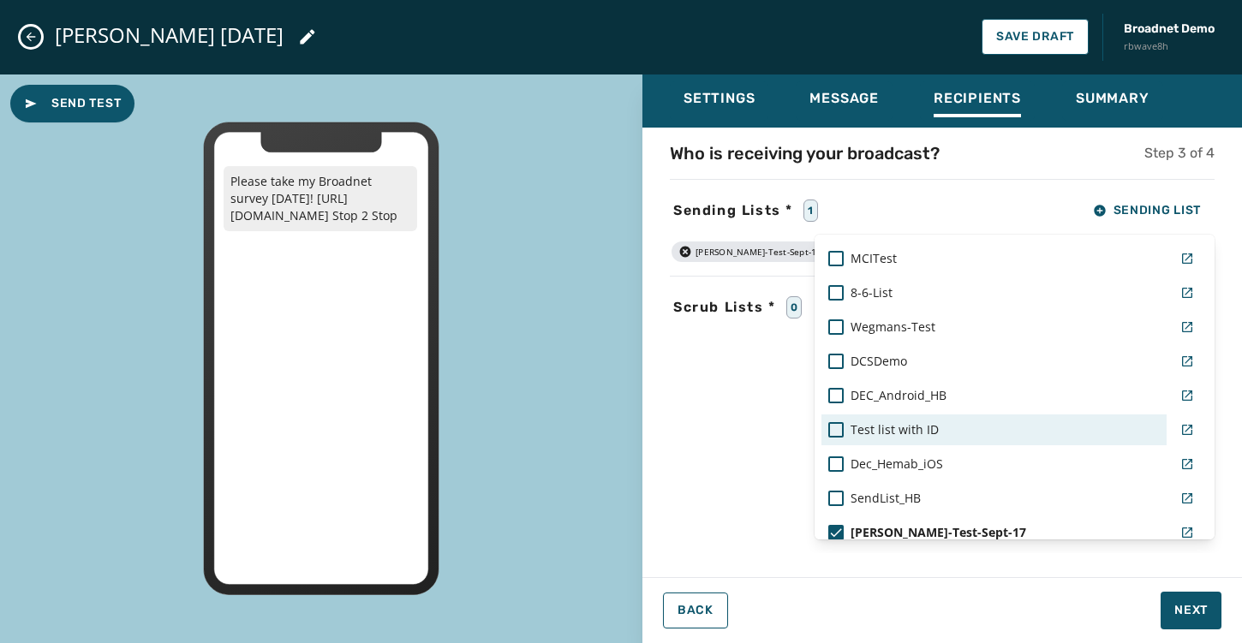
scroll to position [1269, 0]
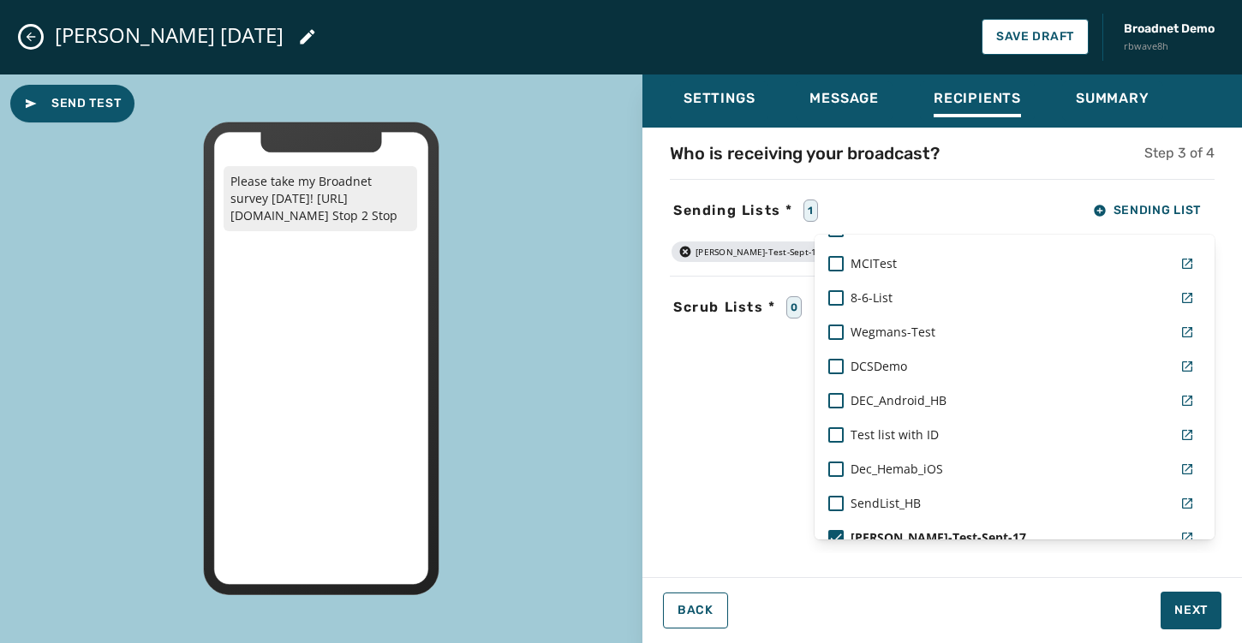
click at [1090, 618] on div "Settings Message Recipients Summary Who is receiving your broadcast? Step 3 of …" at bounding box center [942, 353] width 600 height 556
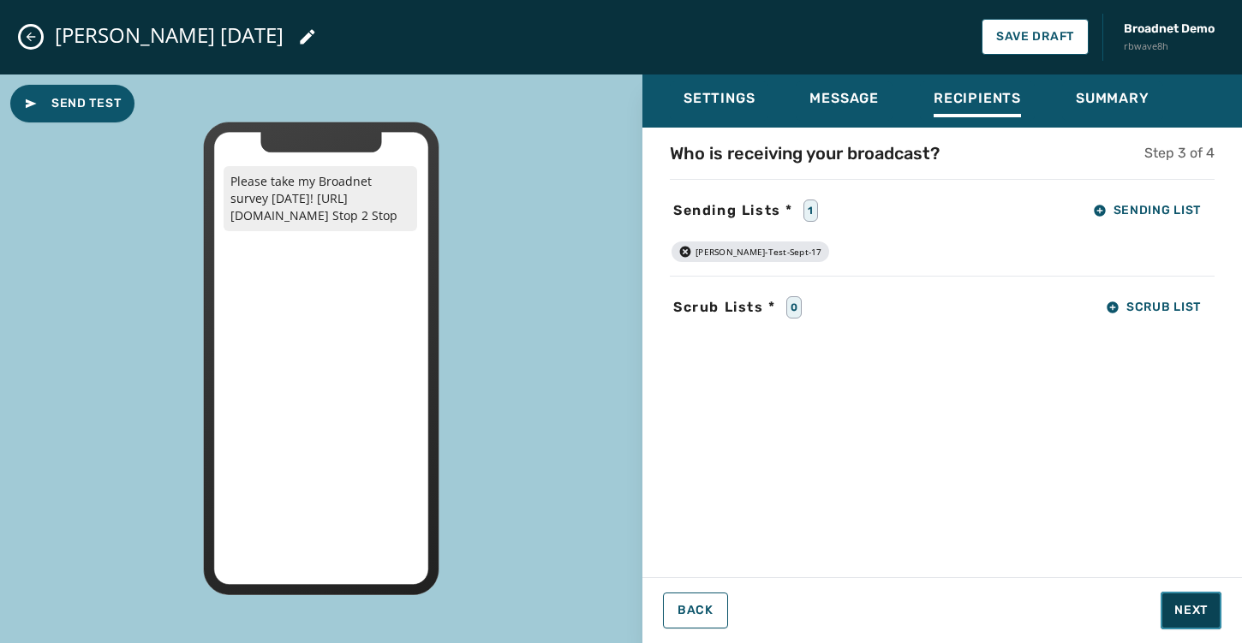
click at [1192, 612] on span "Next" at bounding box center [1190, 610] width 33 height 17
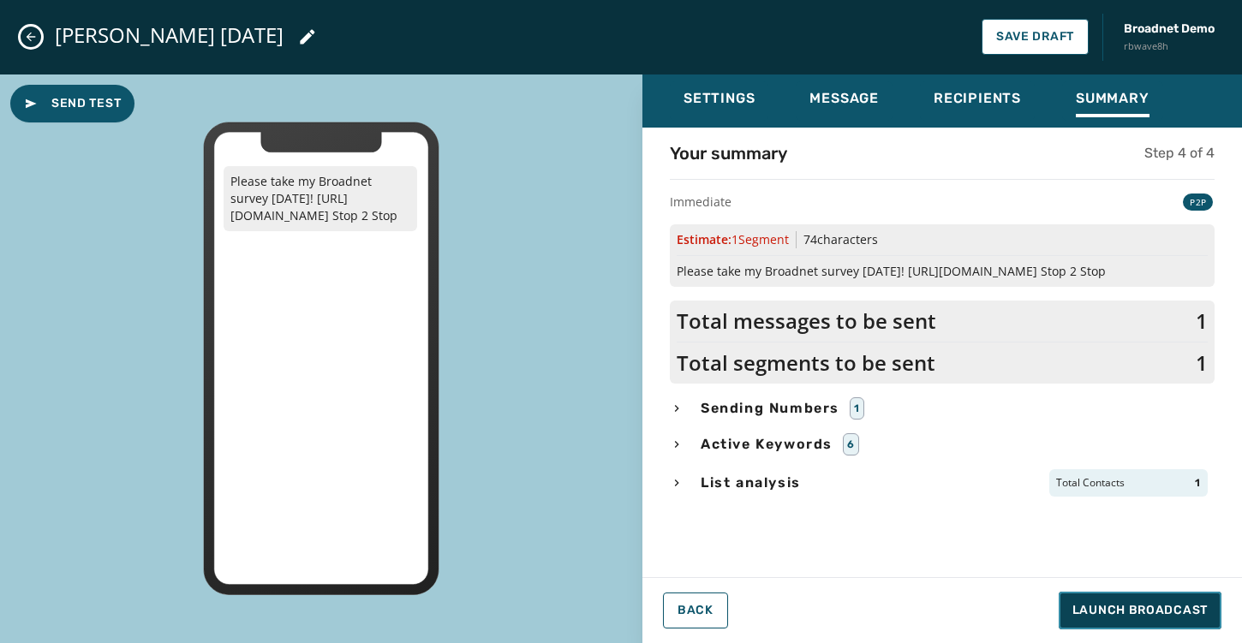
click at [1122, 613] on span "Launch Broadcast" at bounding box center [1139, 610] width 135 height 17
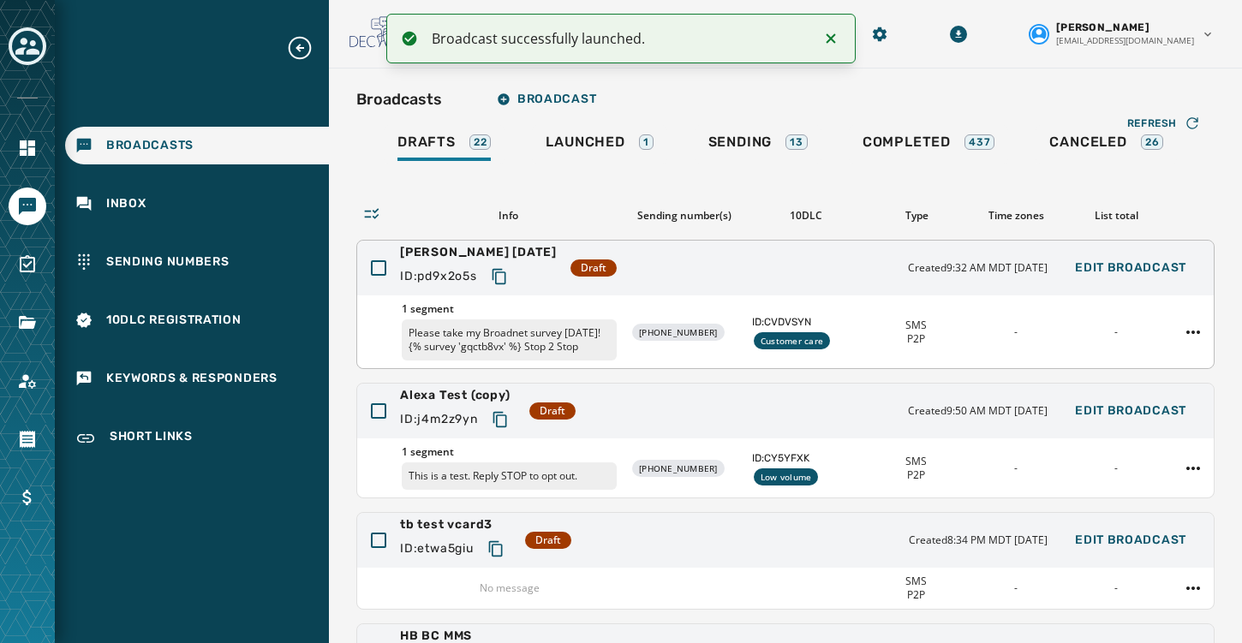
click at [755, 278] on div "[PERSON_NAME] [DATE] ID: pd9x2o5s Draft Created 9:32 AM MDT [DATE] Edit Broadca…" at bounding box center [785, 268] width 857 height 55
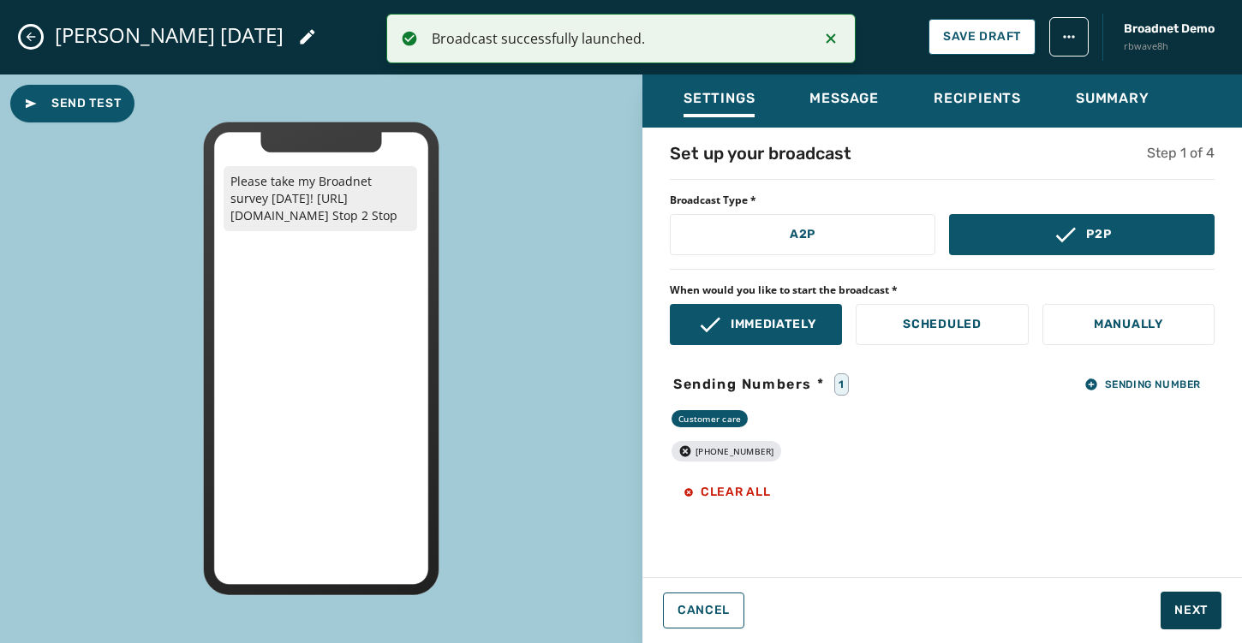
click at [27, 31] on icon "Close admin drawer" at bounding box center [31, 37] width 14 height 14
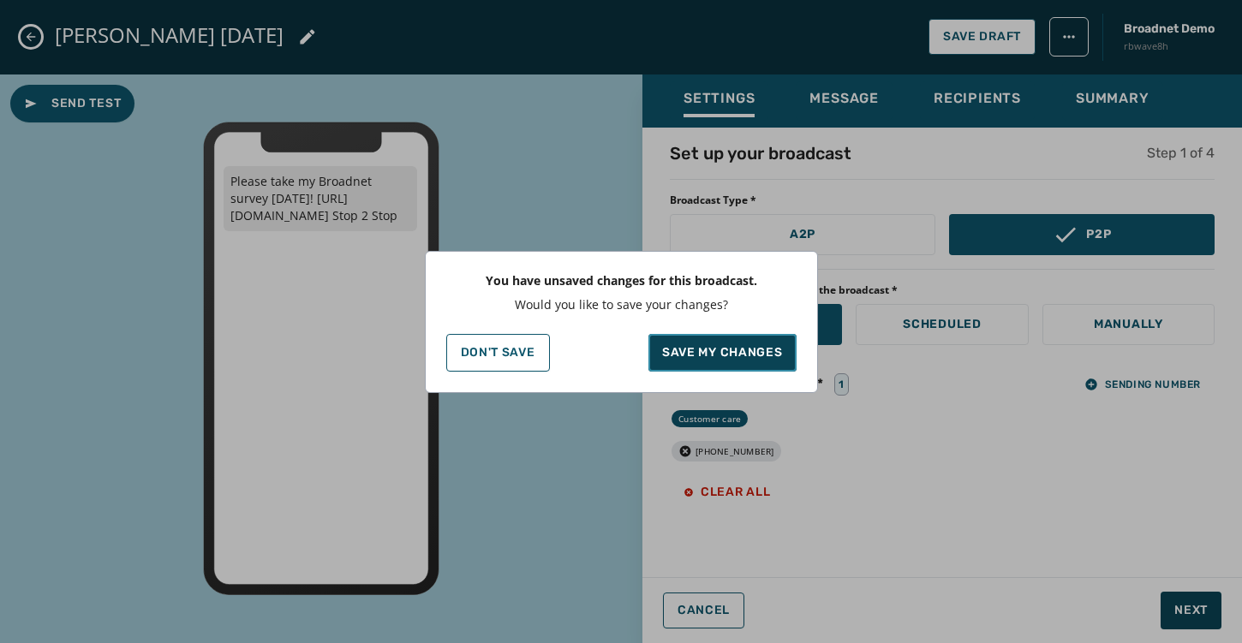
click at [754, 357] on p "Save my changes" at bounding box center [722, 352] width 121 height 17
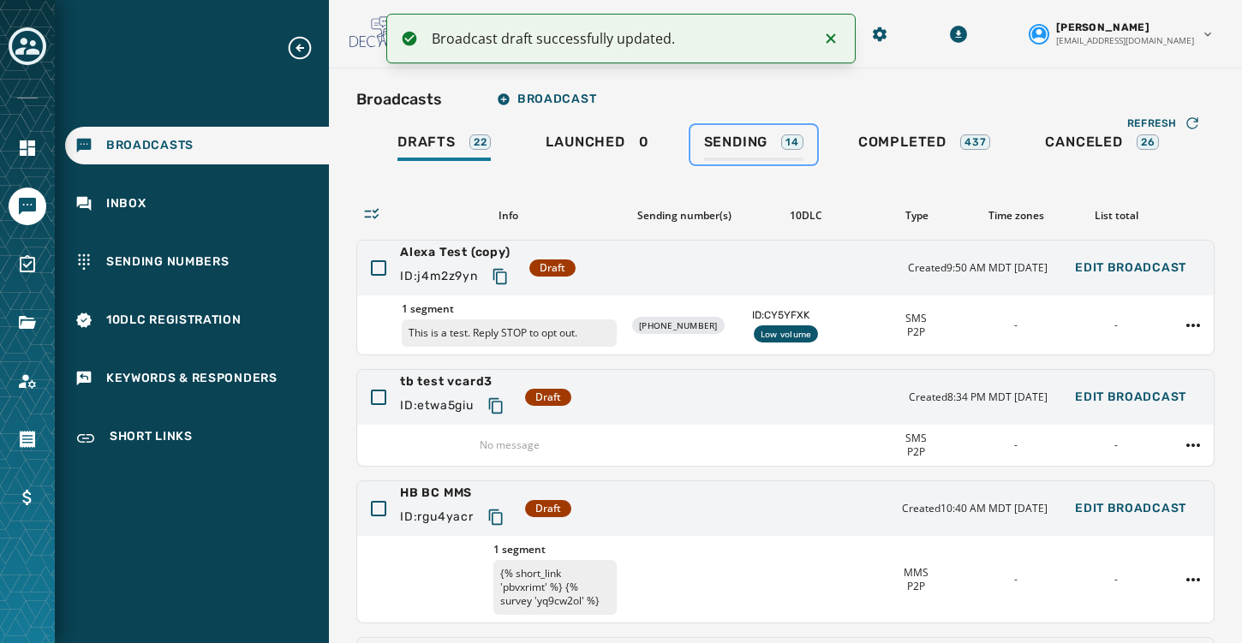
click at [723, 128] on link "Sending 14" at bounding box center [753, 144] width 127 height 39
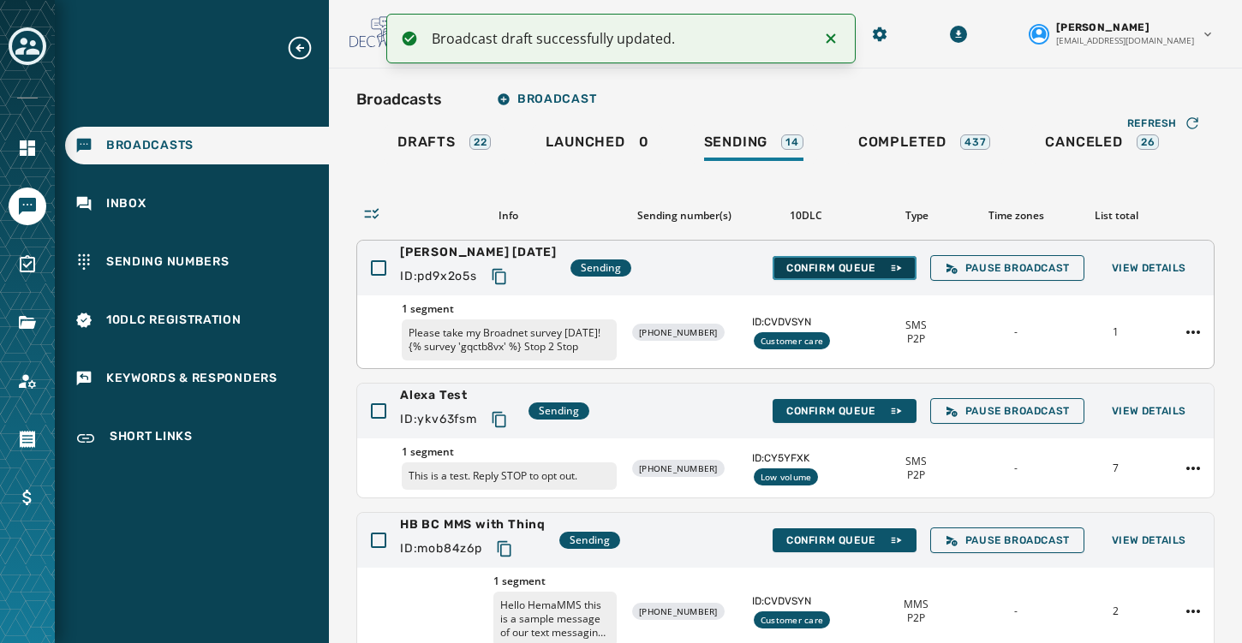
click at [854, 261] on span "Confirm Queue" at bounding box center [844, 268] width 116 height 14
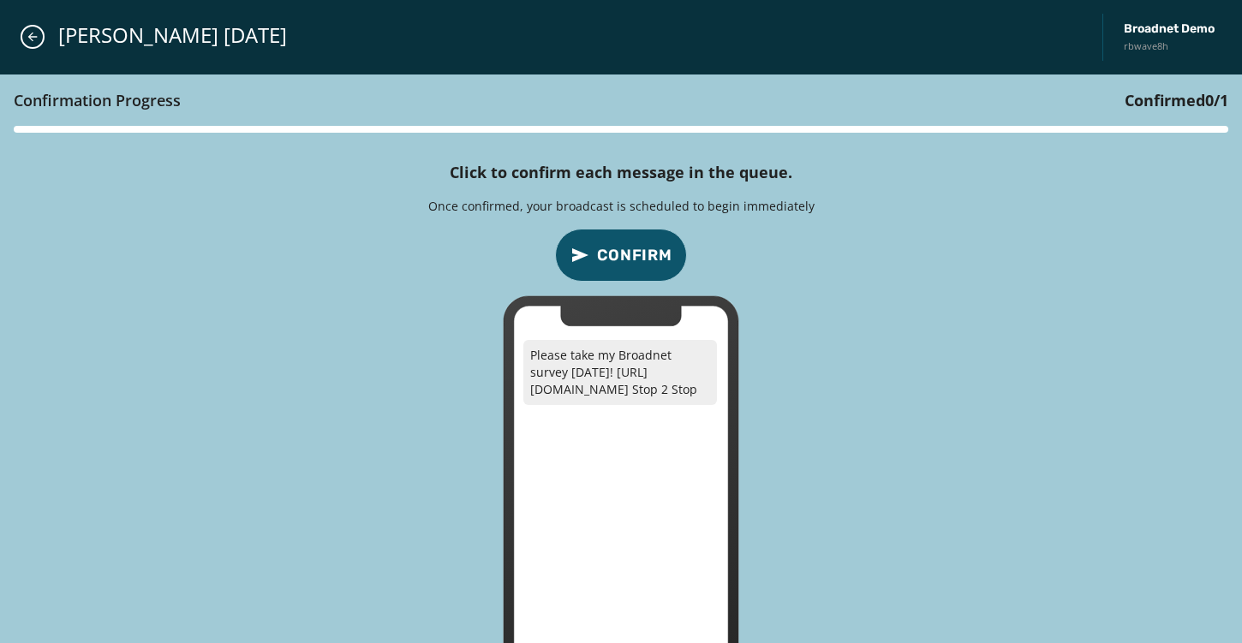
click at [610, 241] on button "Confirm" at bounding box center [621, 255] width 132 height 53
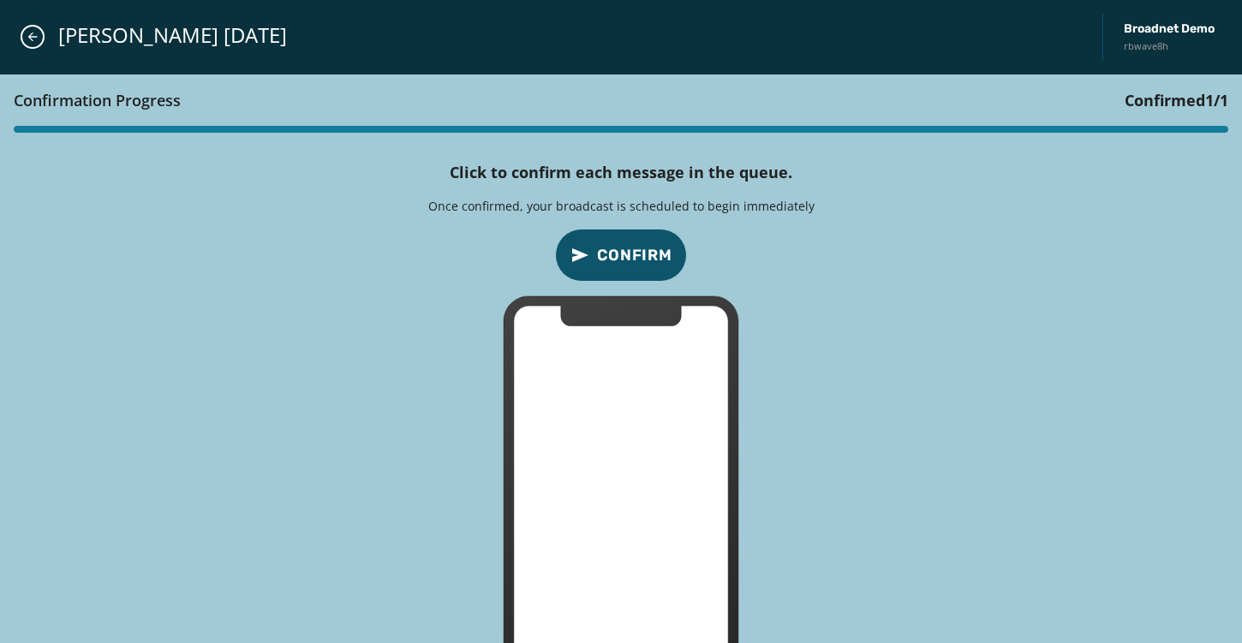
click at [610, 249] on span "Confirm" at bounding box center [634, 255] width 75 height 24
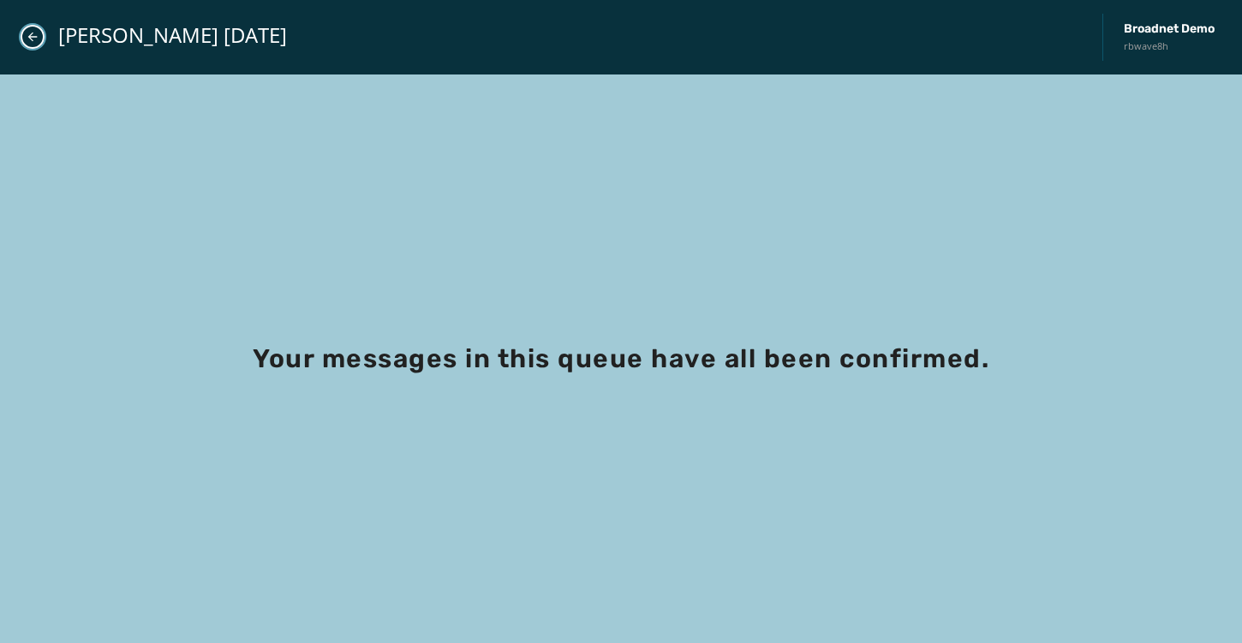
click at [27, 36] on icon "Close admin drawer" at bounding box center [33, 37] width 14 height 14
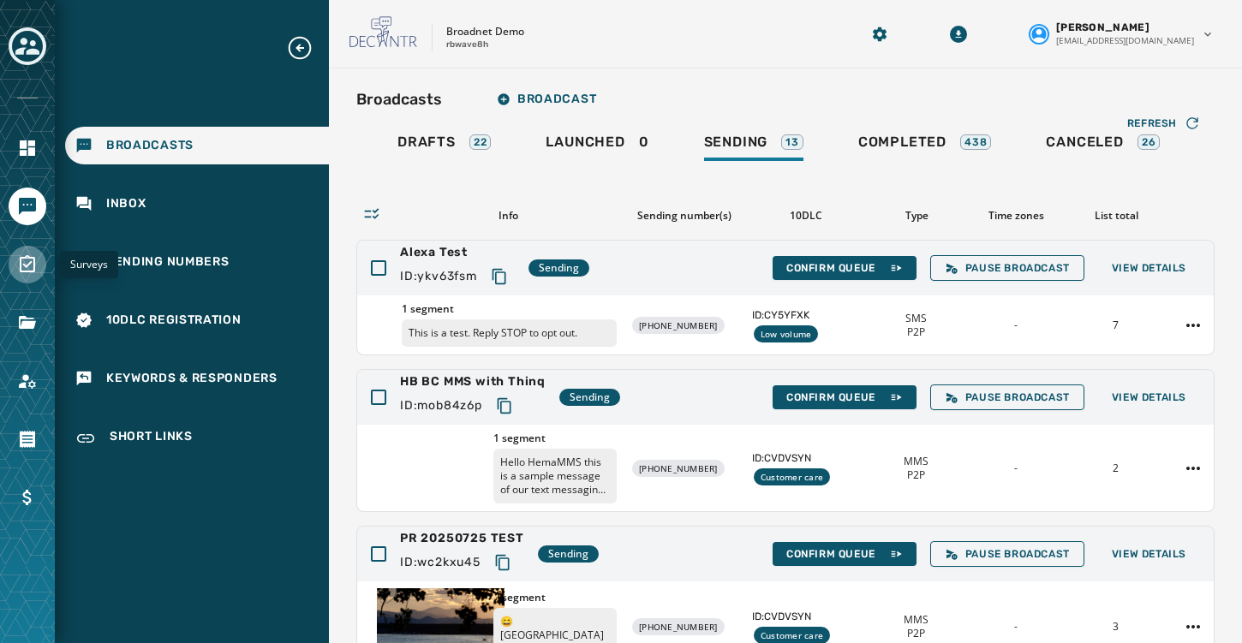
click at [26, 267] on icon "Navigate to Surveys" at bounding box center [27, 263] width 15 height 17
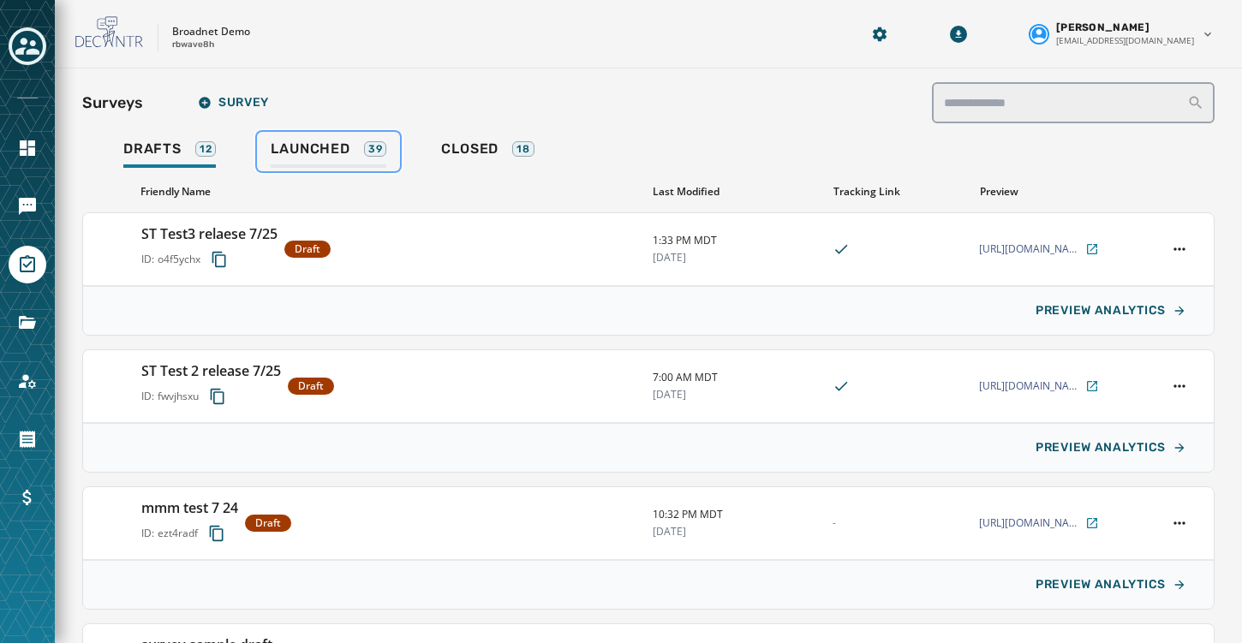
click at [334, 149] on span "Launched" at bounding box center [310, 148] width 79 height 17
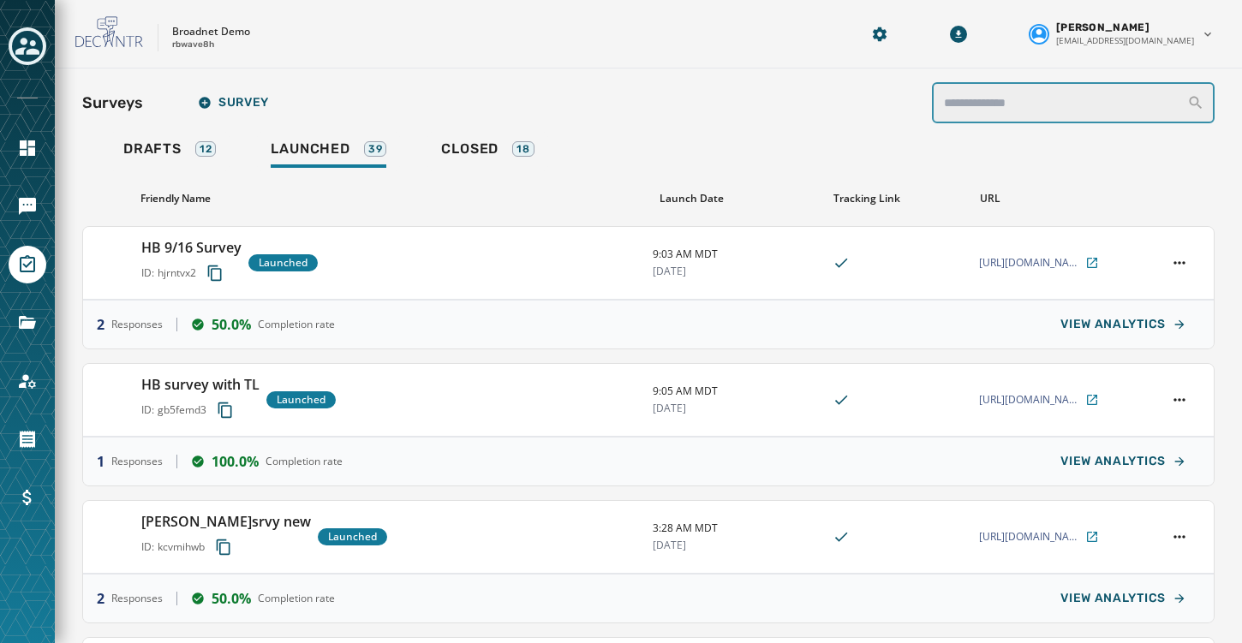
click at [1048, 107] on input "search" at bounding box center [1074, 102] width 284 height 41
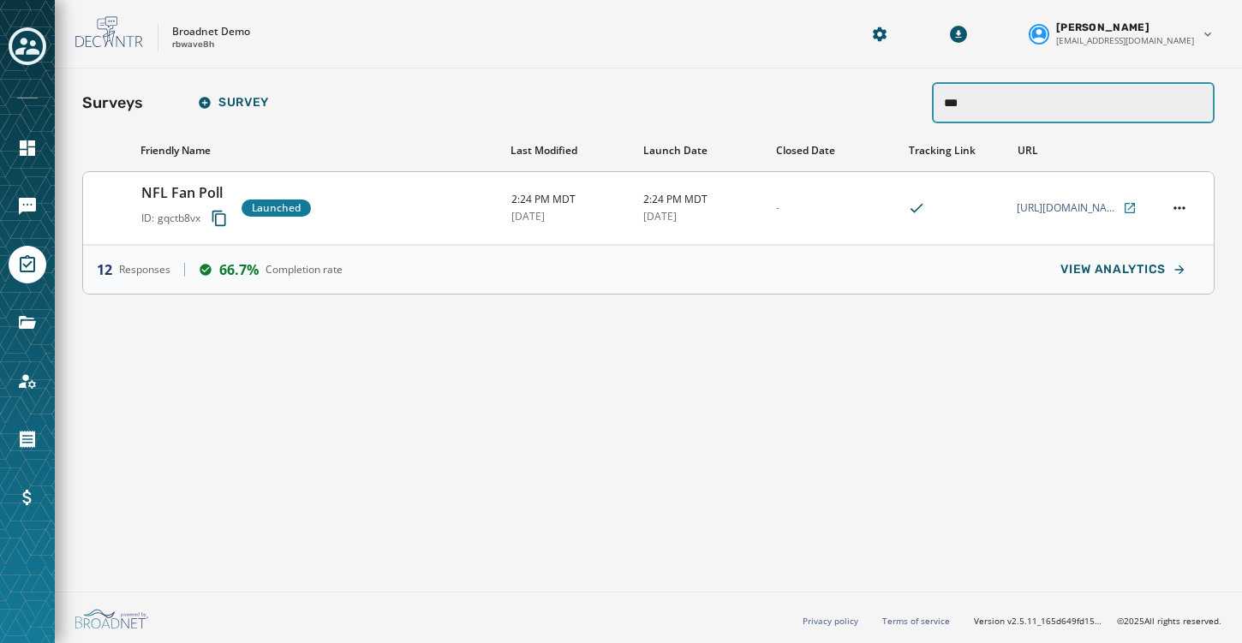
type input "***"
click at [409, 209] on div "NFL Fan Poll ID: gqctb8vx Launched" at bounding box center [319, 207] width 356 height 51
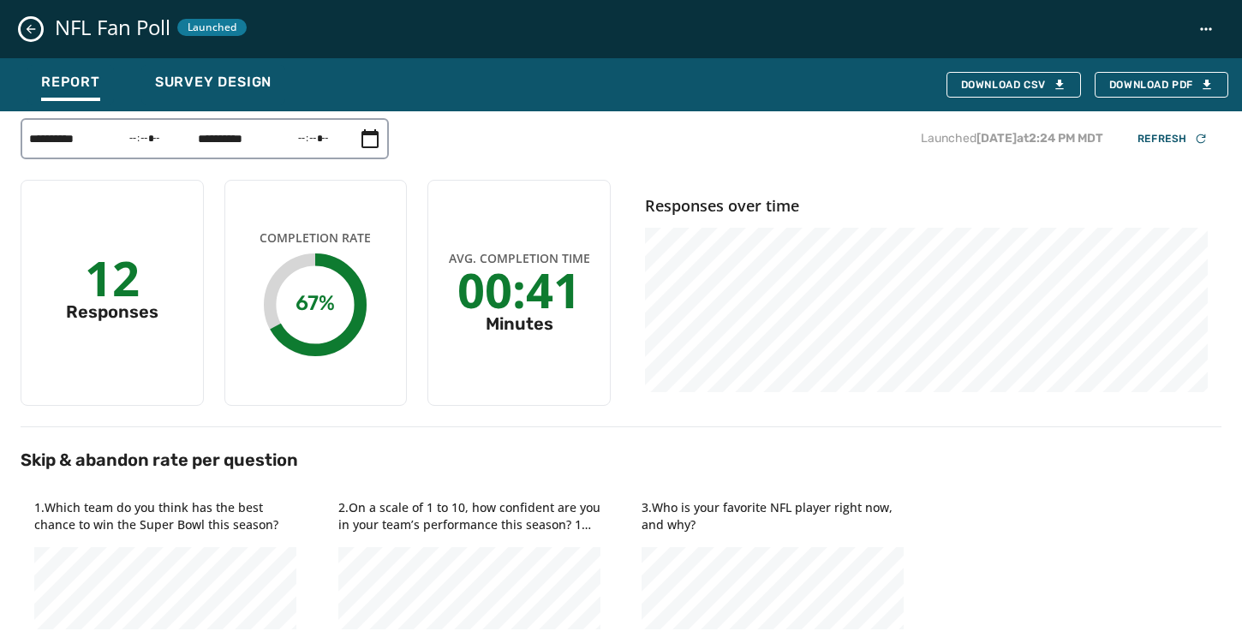
scroll to position [1, 0]
click at [30, 31] on icon "Close survey details drawer" at bounding box center [31, 29] width 14 height 14
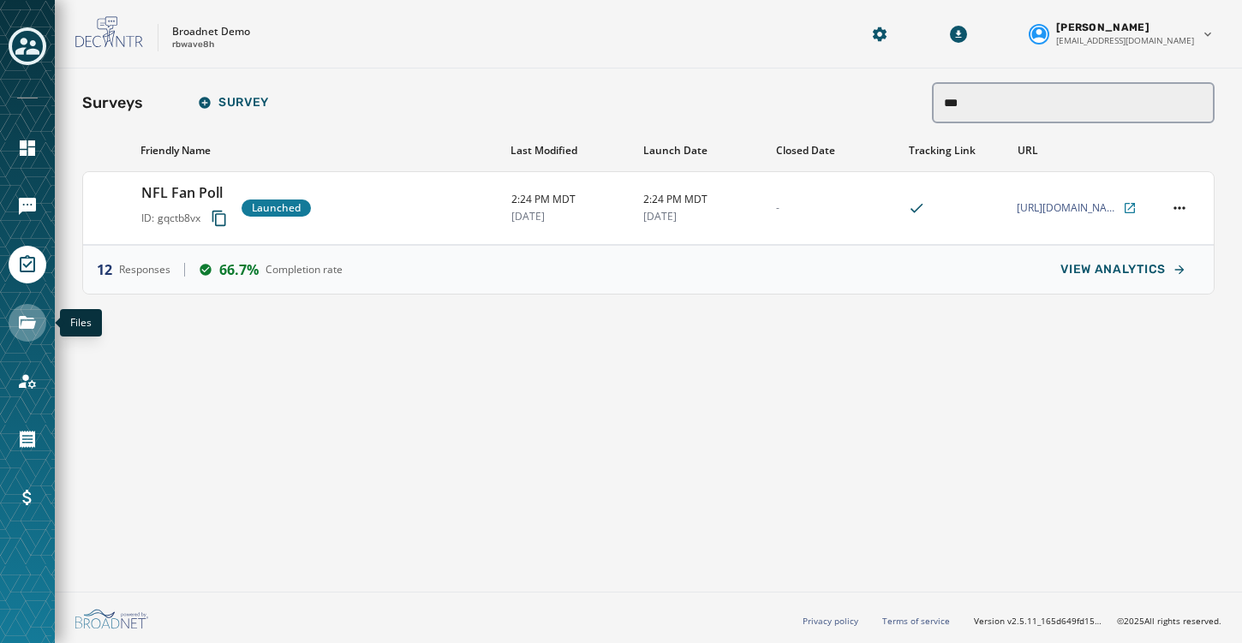
click at [33, 314] on icon "Navigate to Files" at bounding box center [27, 323] width 21 height 21
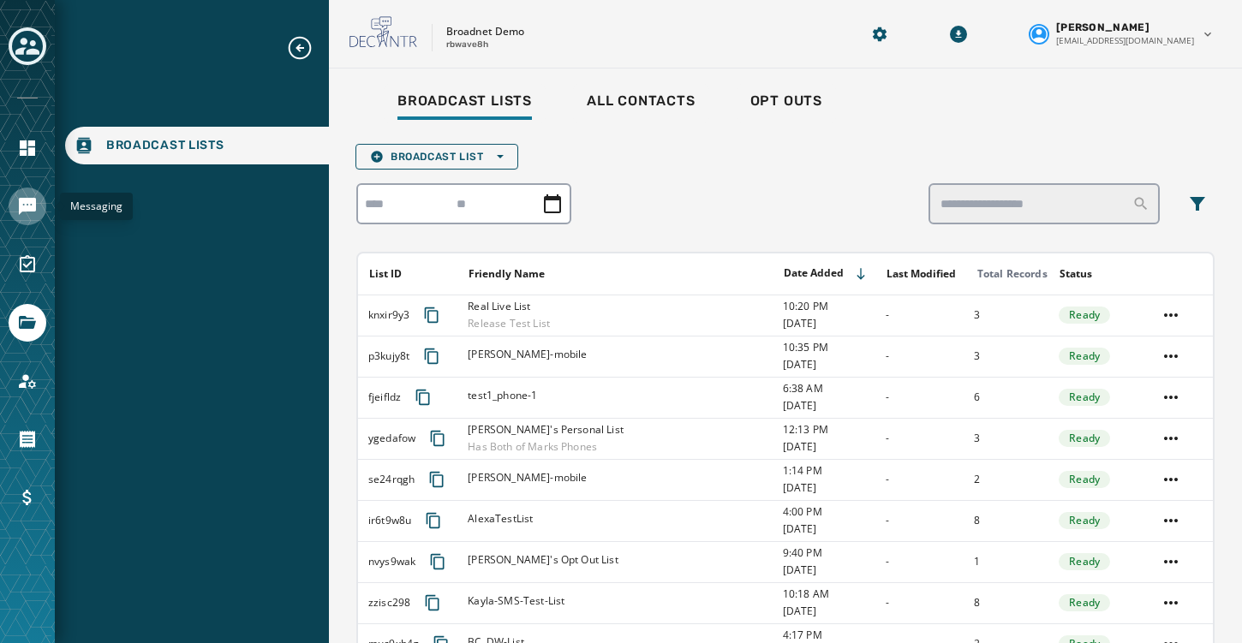
click at [27, 206] on icon "Navigate to Messaging" at bounding box center [27, 206] width 17 height 17
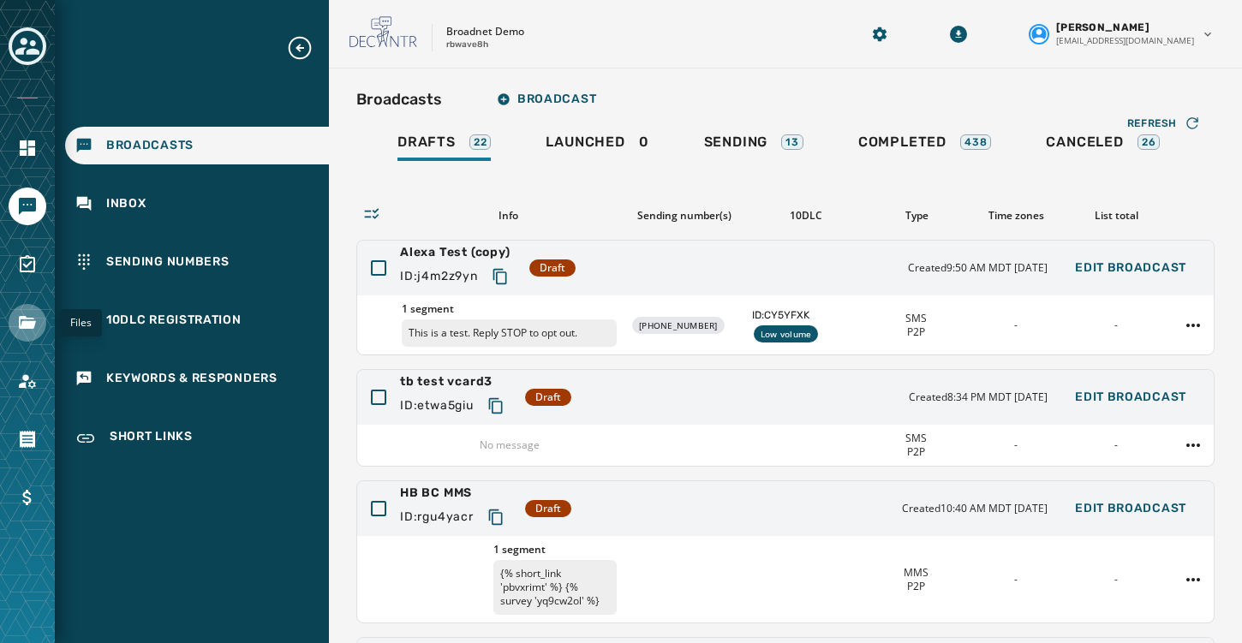
click at [29, 328] on icon "Navigate to Files" at bounding box center [27, 322] width 17 height 13
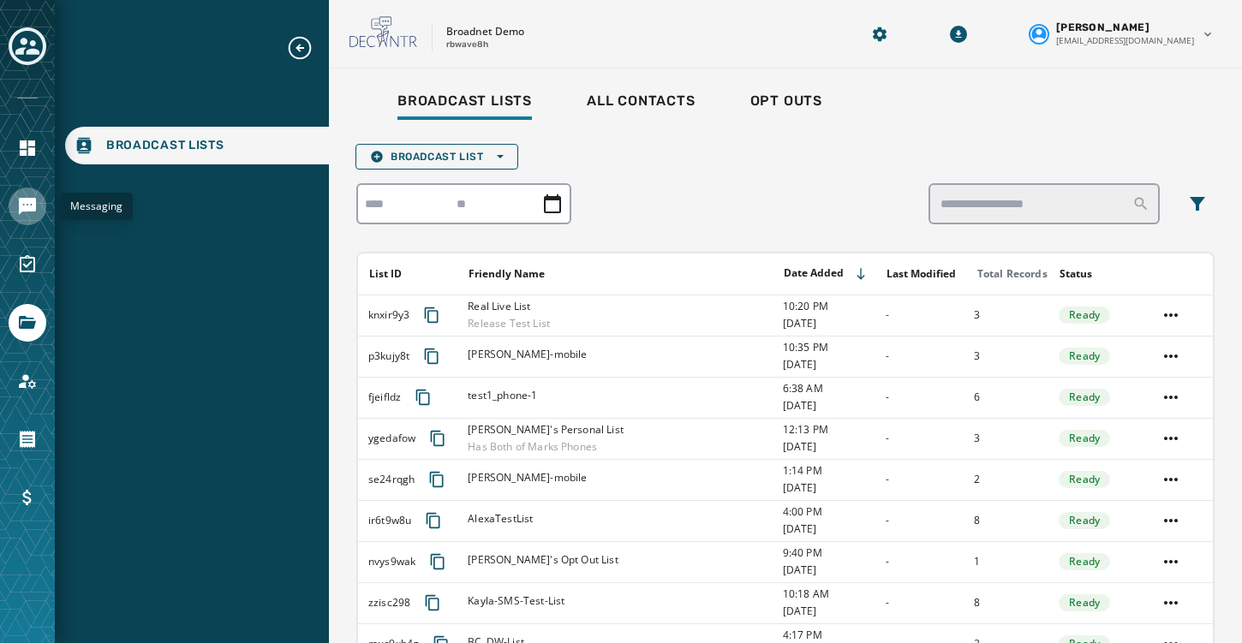
click at [14, 201] on link "Navigate to Messaging" at bounding box center [28, 207] width 38 height 38
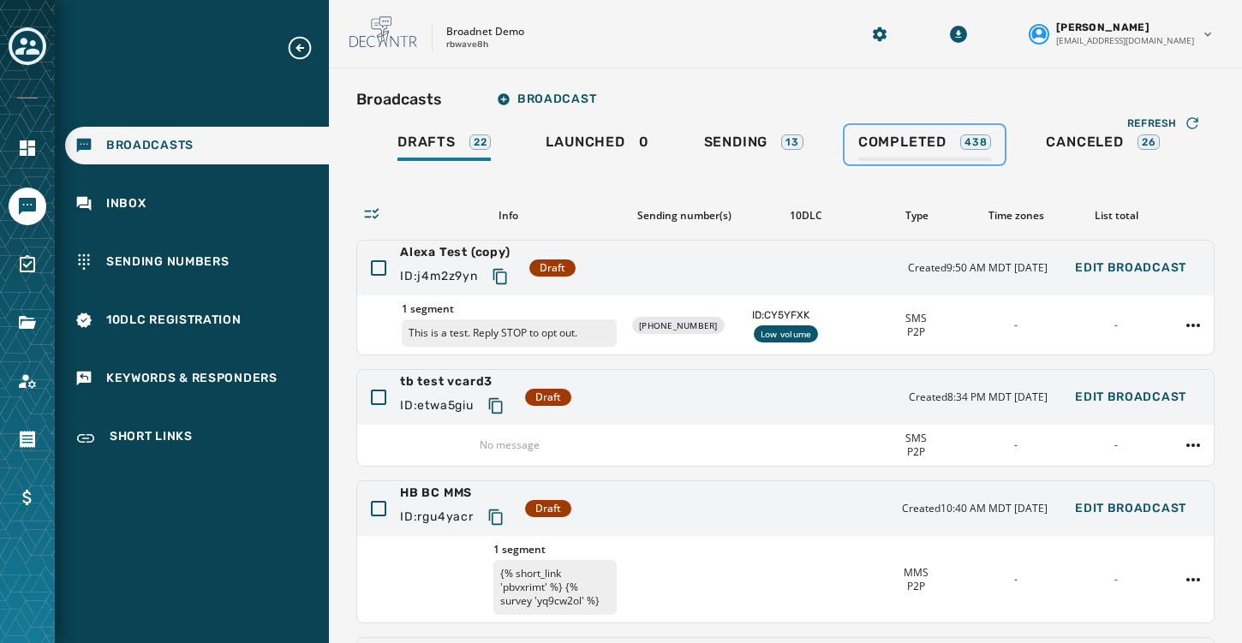
click at [894, 140] on span "Completed" at bounding box center [902, 142] width 88 height 17
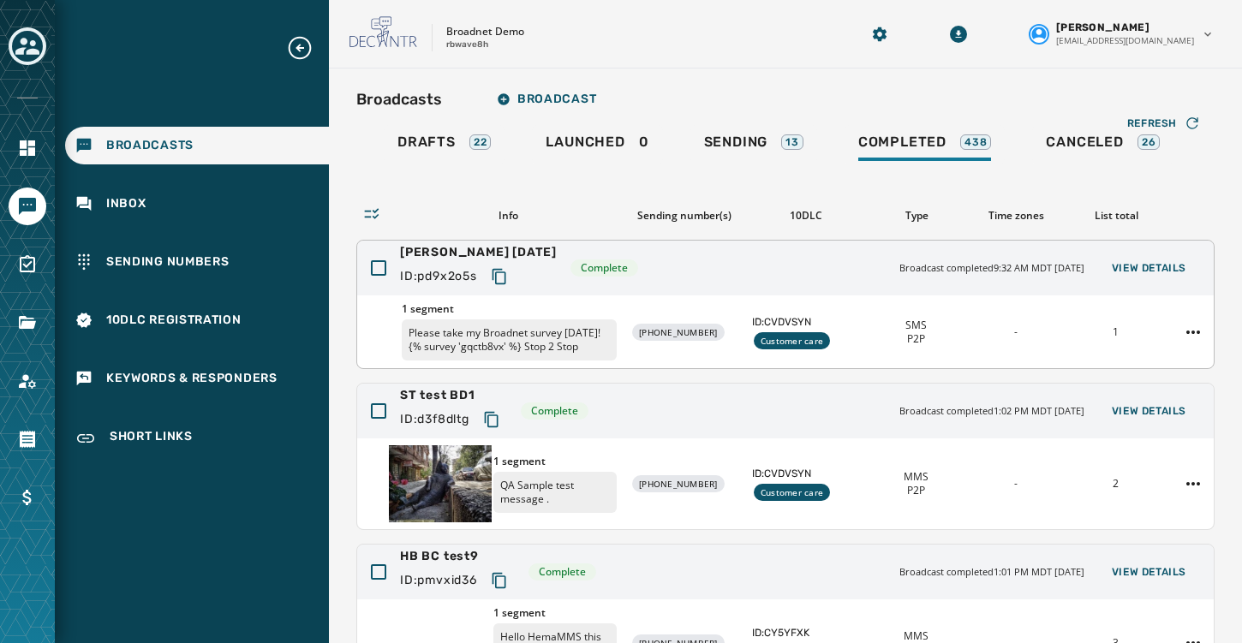
click at [761, 272] on div "[PERSON_NAME] [DATE] ID: pd9x2o5s Complete Broadcast completed 9:32 AM MDT [DAT…" at bounding box center [785, 268] width 857 height 55
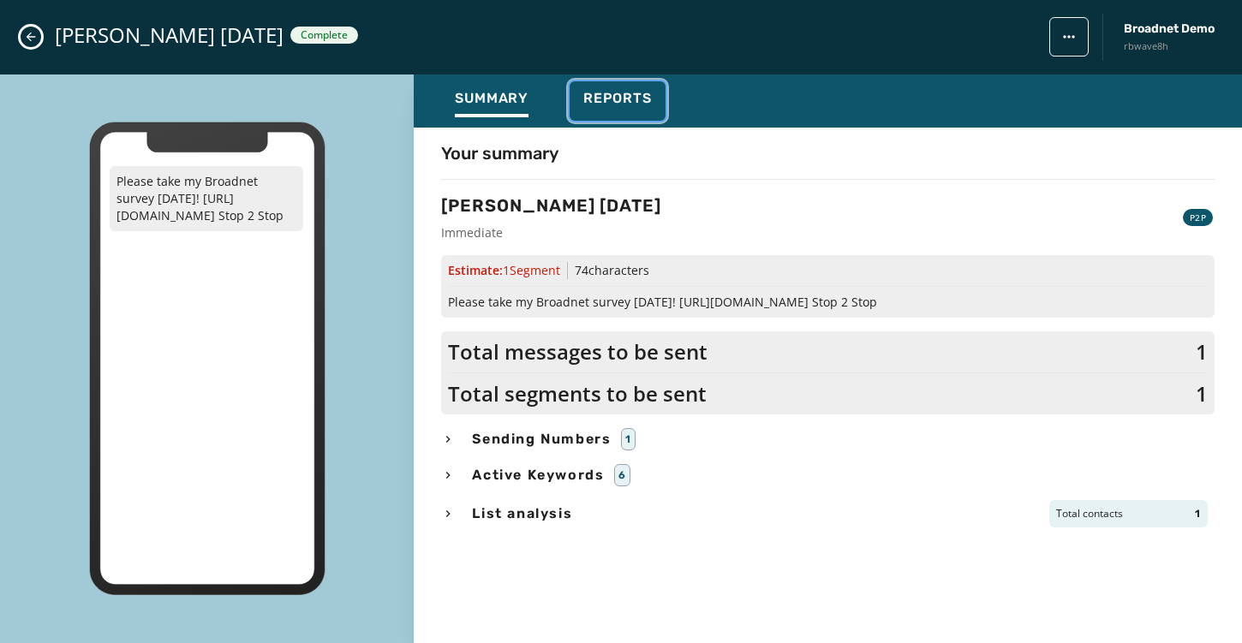
click at [599, 90] on span "Reports" at bounding box center [617, 98] width 69 height 17
